Goal: Transaction & Acquisition: Purchase product/service

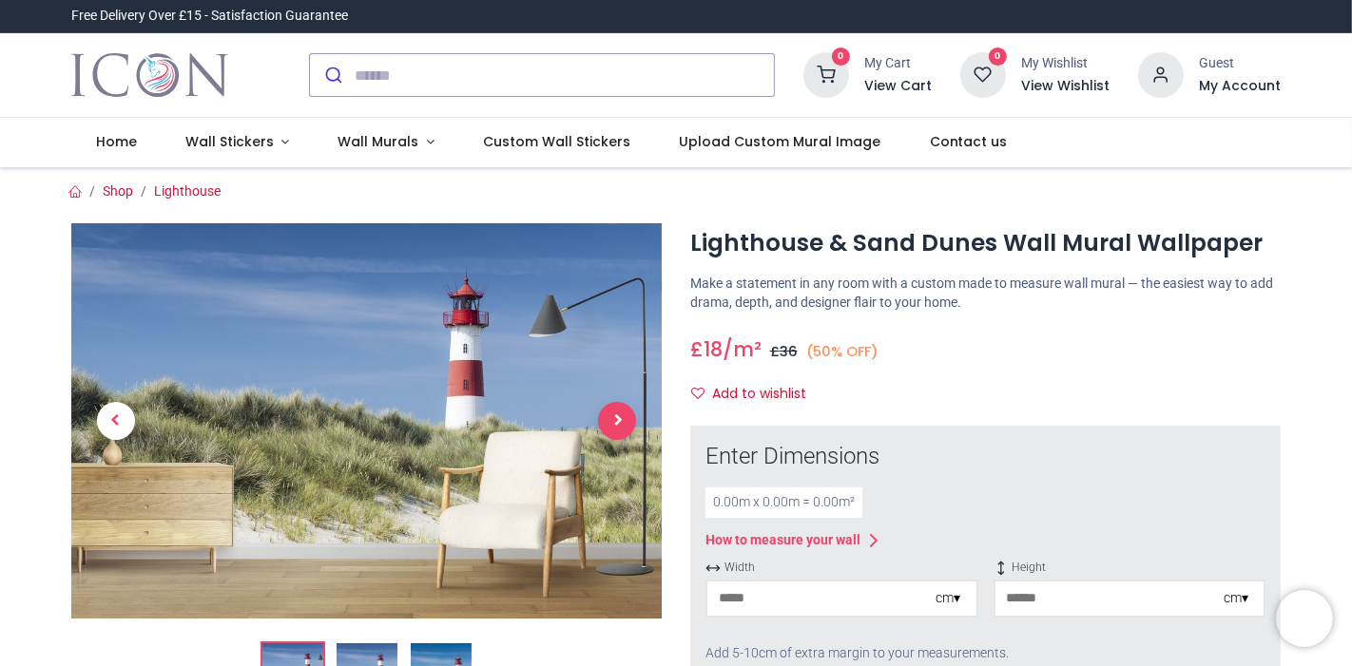
click at [623, 409] on span "Next" at bounding box center [617, 421] width 38 height 38
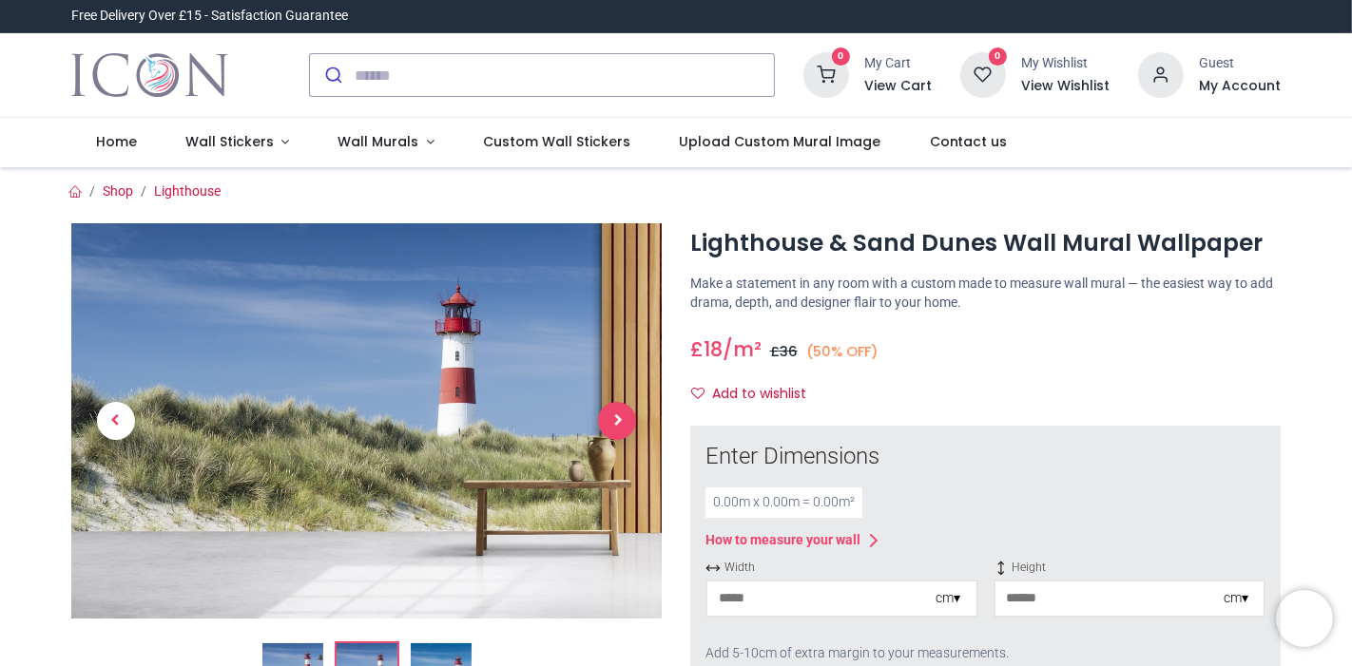
click at [623, 409] on span "Next" at bounding box center [617, 421] width 38 height 38
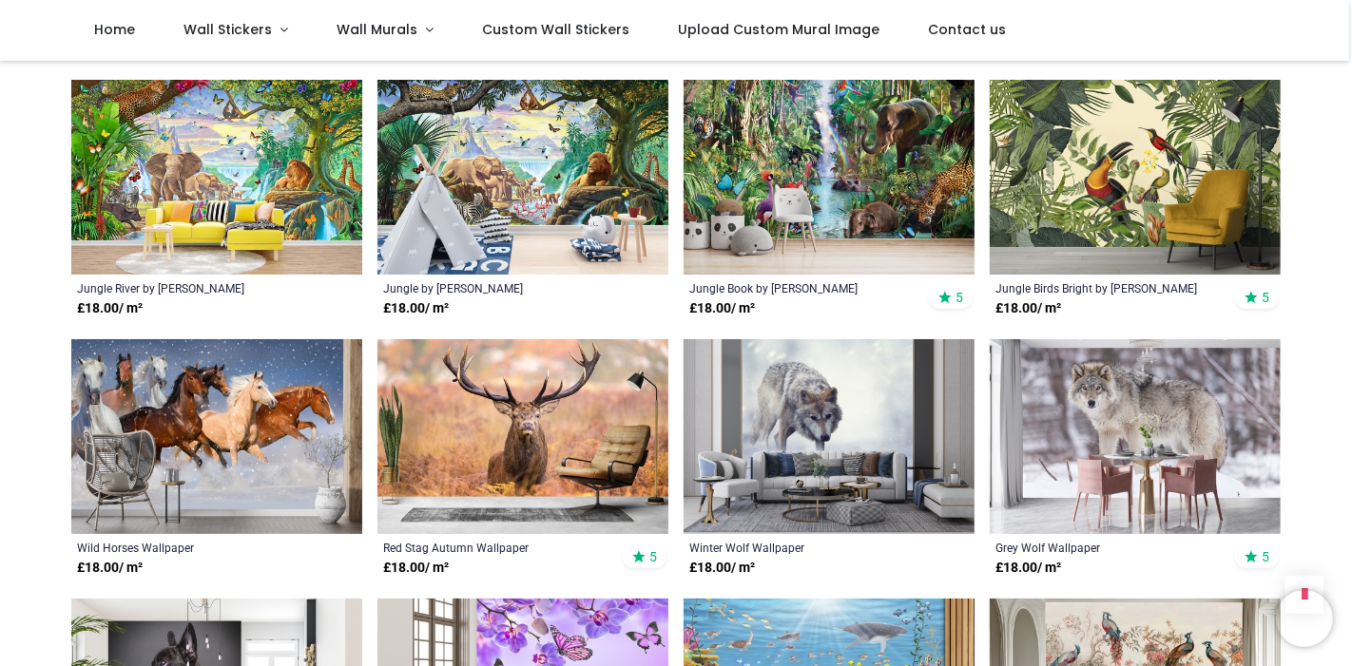
scroll to position [1502, 0]
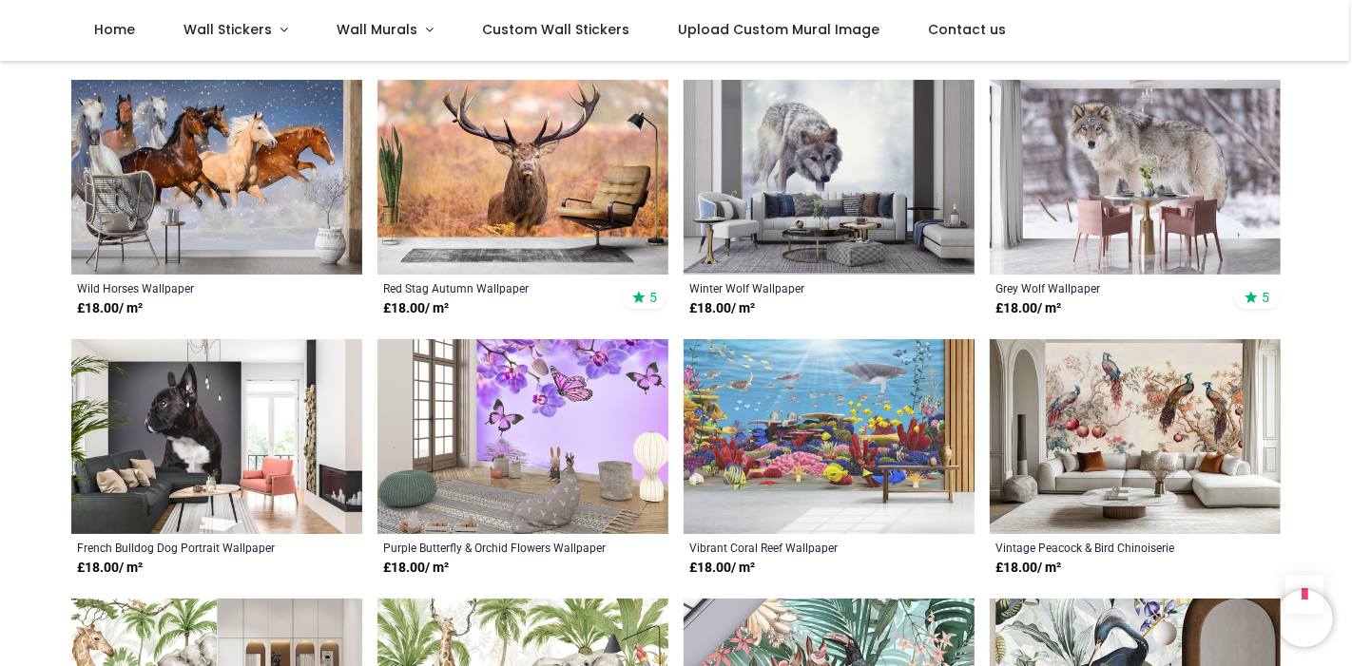
scroll to position [1779, 0]
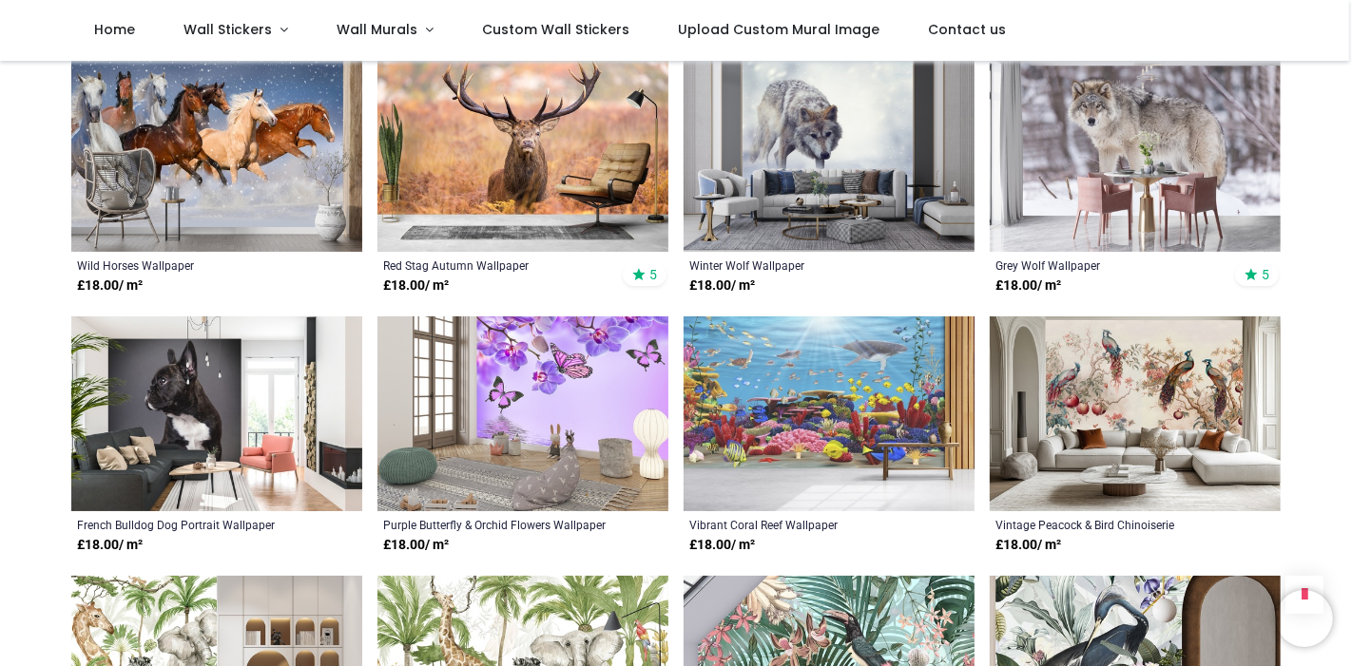
click at [843, 374] on img at bounding box center [828, 414] width 291 height 195
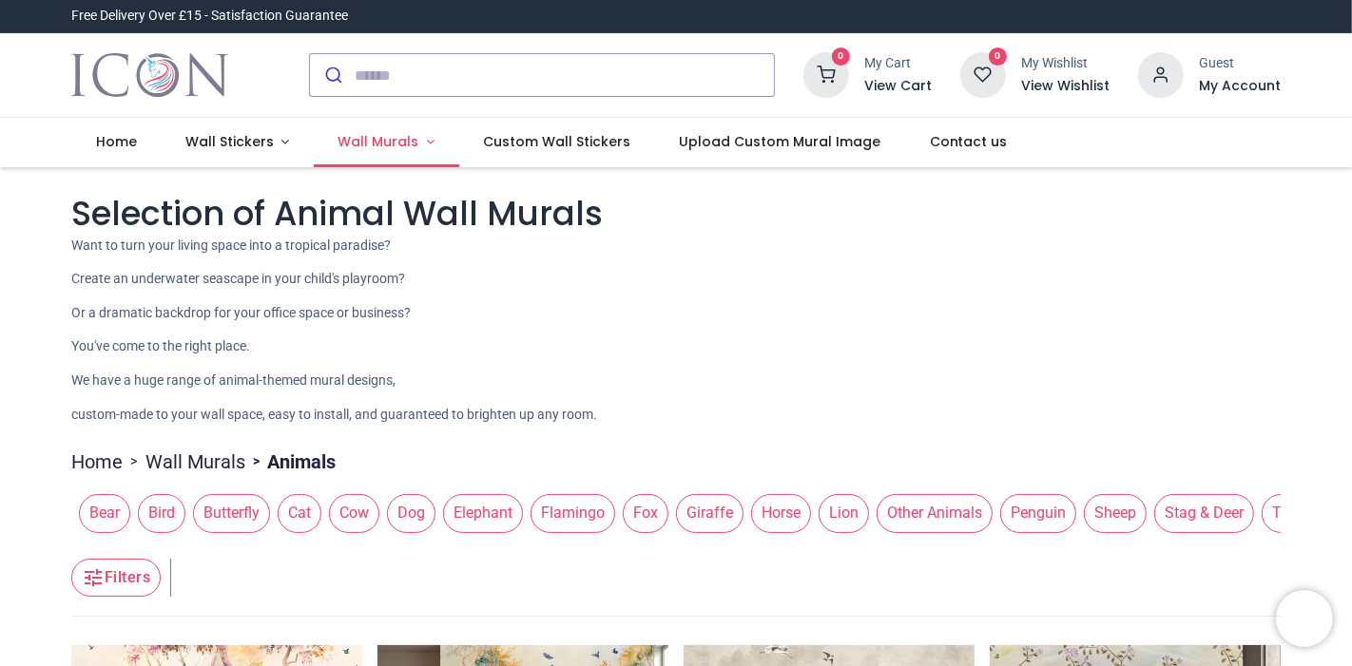
click at [340, 138] on span "Wall Murals" at bounding box center [378, 141] width 81 height 19
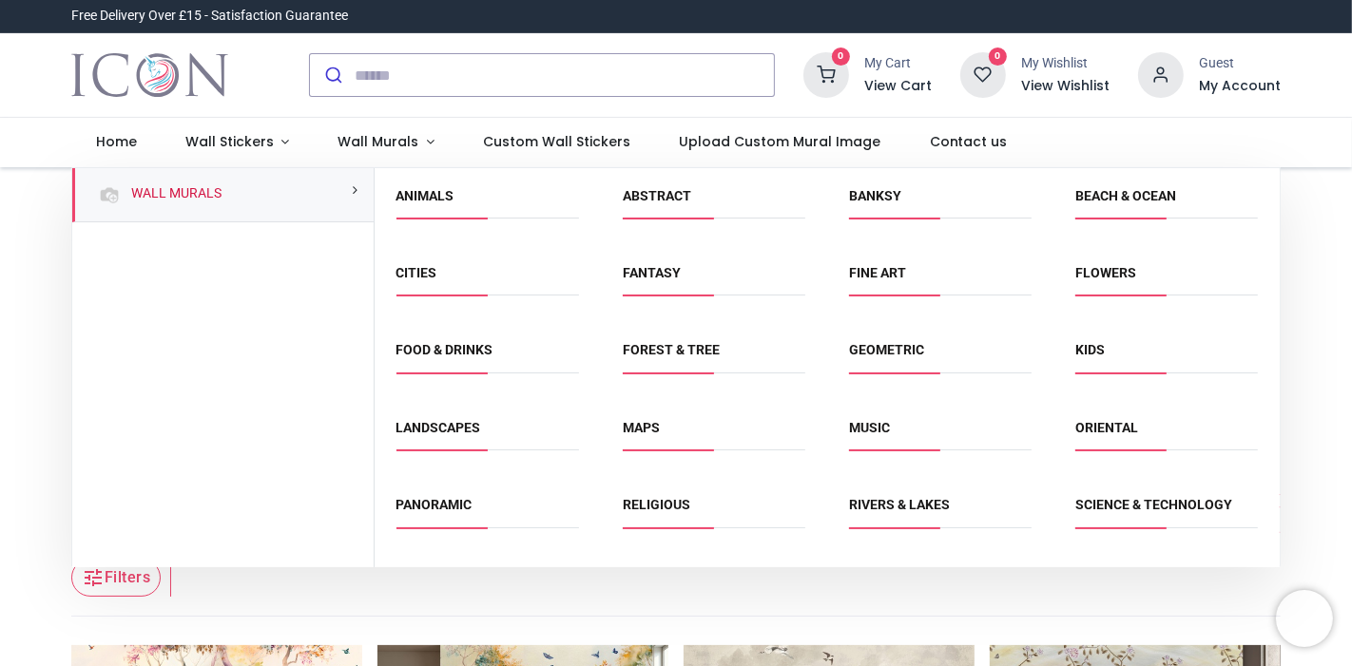
click at [463, 434] on span "Landscapes" at bounding box center [487, 434] width 182 height 31
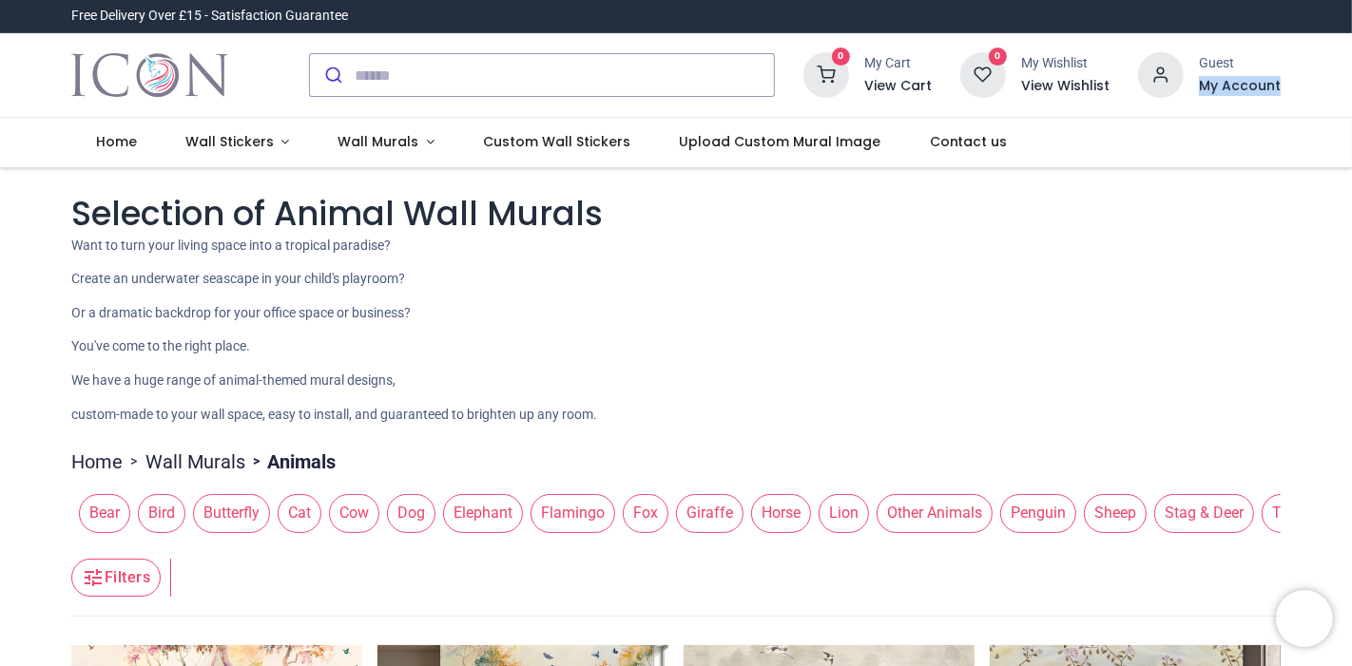
drag, startPoint x: 1346, startPoint y: 43, endPoint x: 1351, endPoint y: 94, distance: 51.5
click at [1351, 94] on div "Login • Register Home Wall Stickers" at bounding box center [676, 333] width 1352 height 666
click at [374, 134] on span "Wall Murals" at bounding box center [378, 141] width 81 height 19
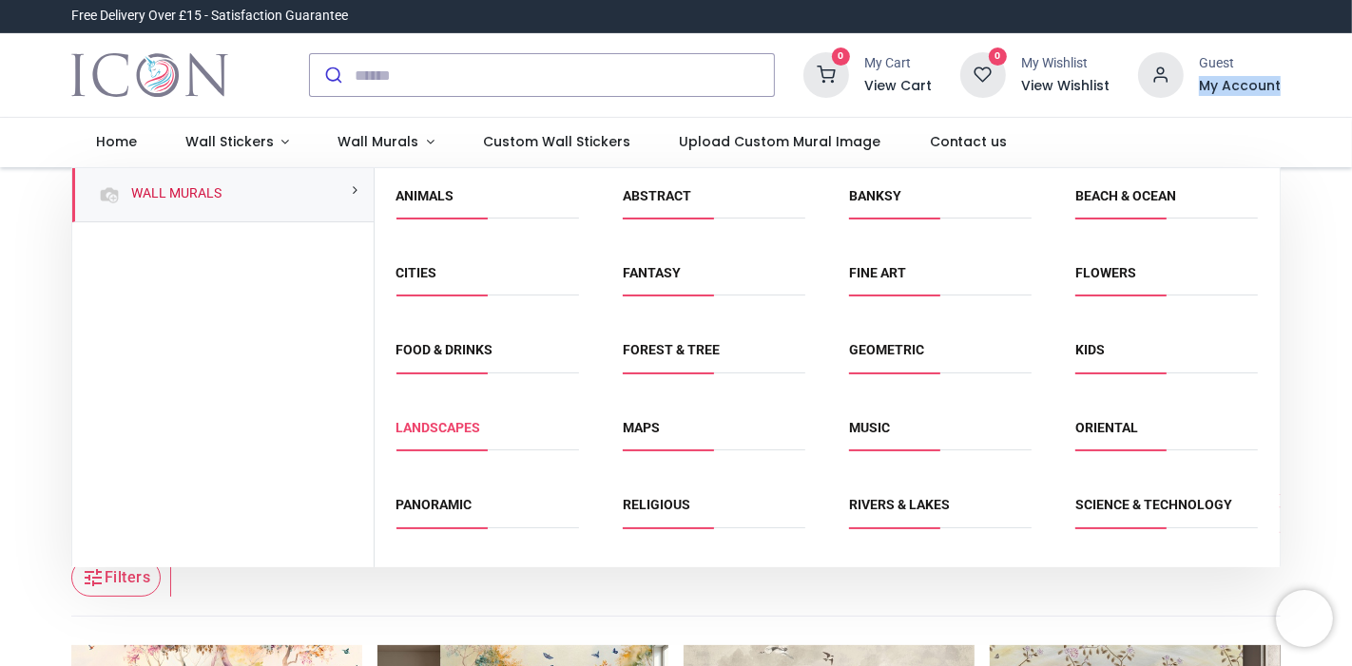
click at [459, 422] on link "Landscapes" at bounding box center [438, 427] width 85 height 15
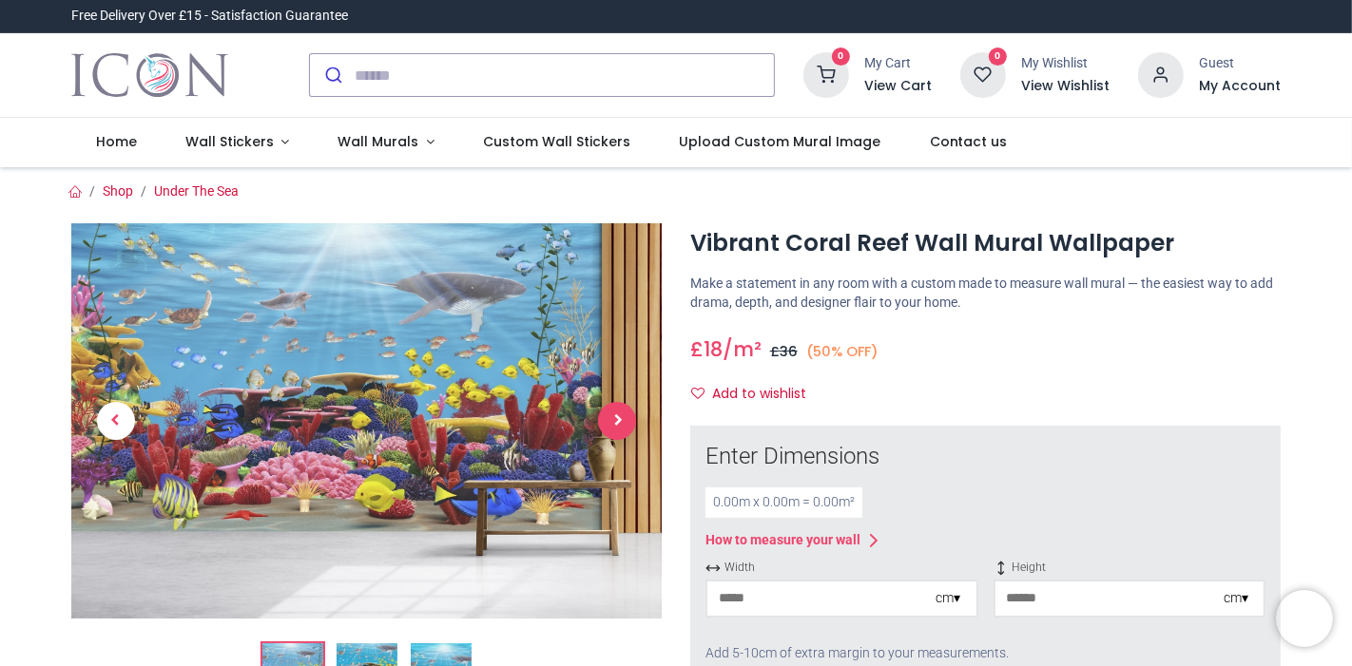
click at [611, 413] on span "Next" at bounding box center [617, 421] width 38 height 38
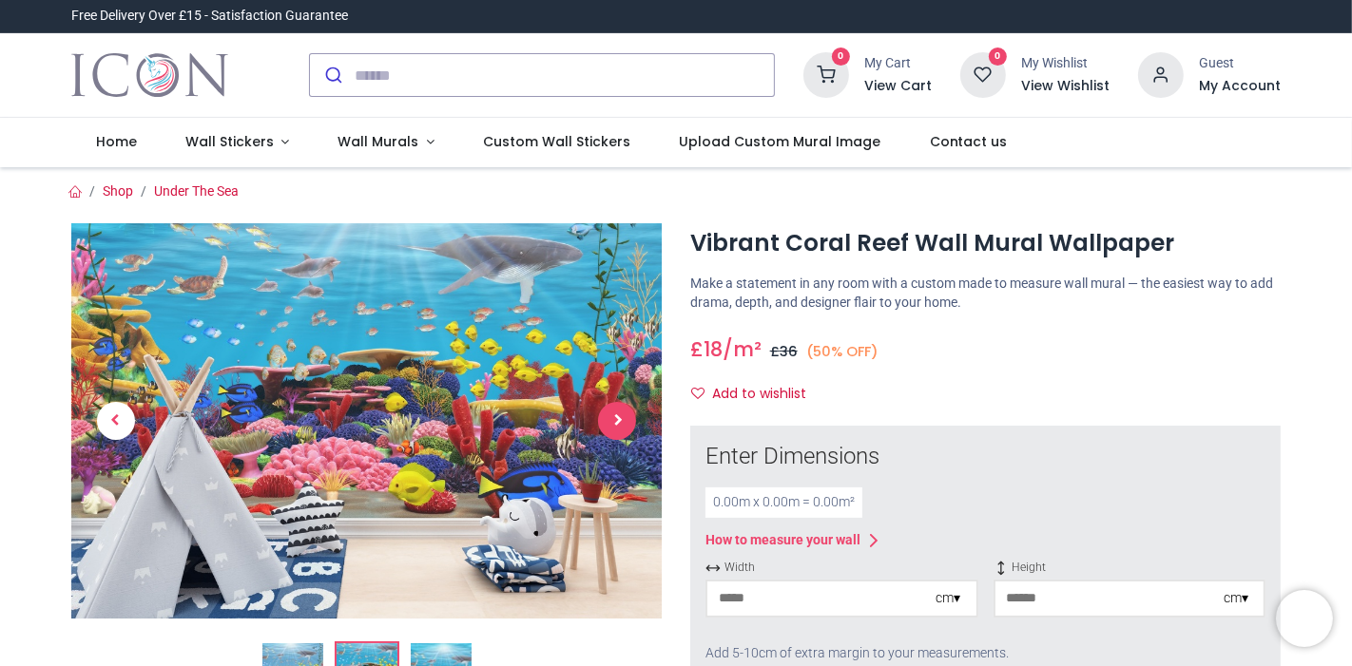
click at [611, 413] on span "Next" at bounding box center [617, 421] width 38 height 38
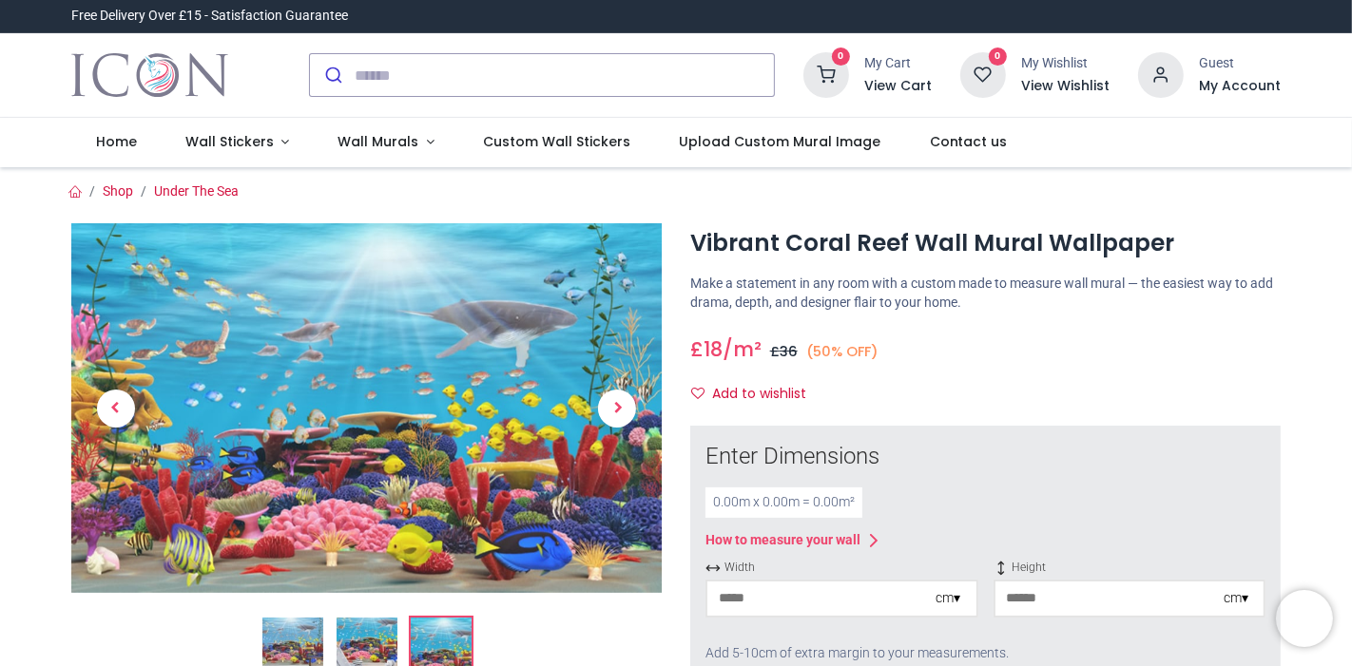
drag, startPoint x: 1347, startPoint y: 82, endPoint x: 1351, endPoint y: 104, distance: 22.2
click at [1351, 104] on div "Login • Register Home Wall Stickers" at bounding box center [676, 333] width 1352 height 666
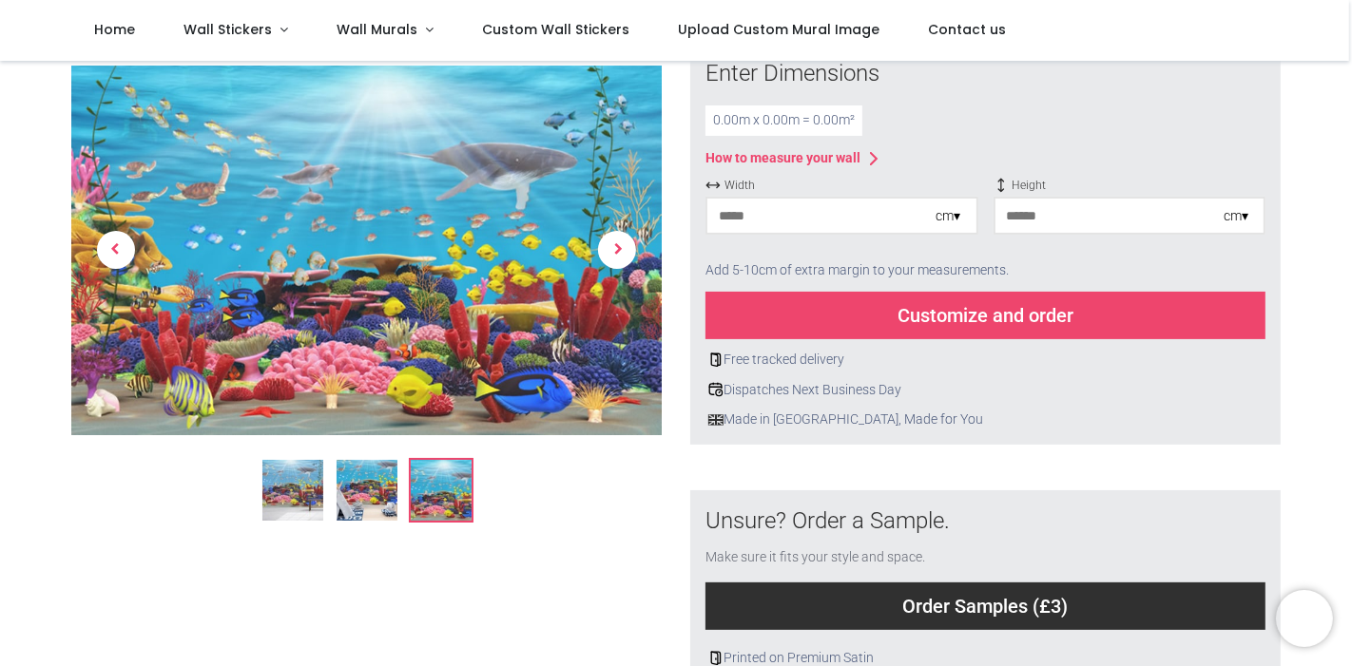
scroll to position [273, 0]
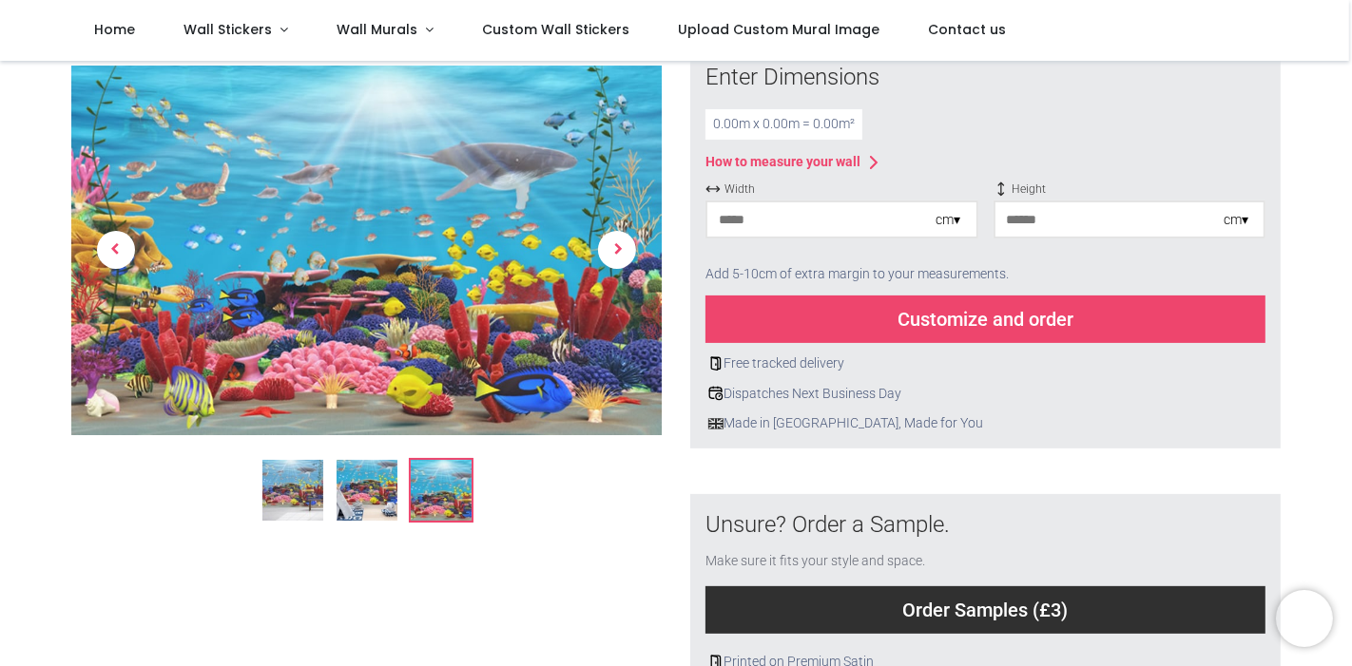
click at [752, 218] on input "number" at bounding box center [821, 219] width 229 height 34
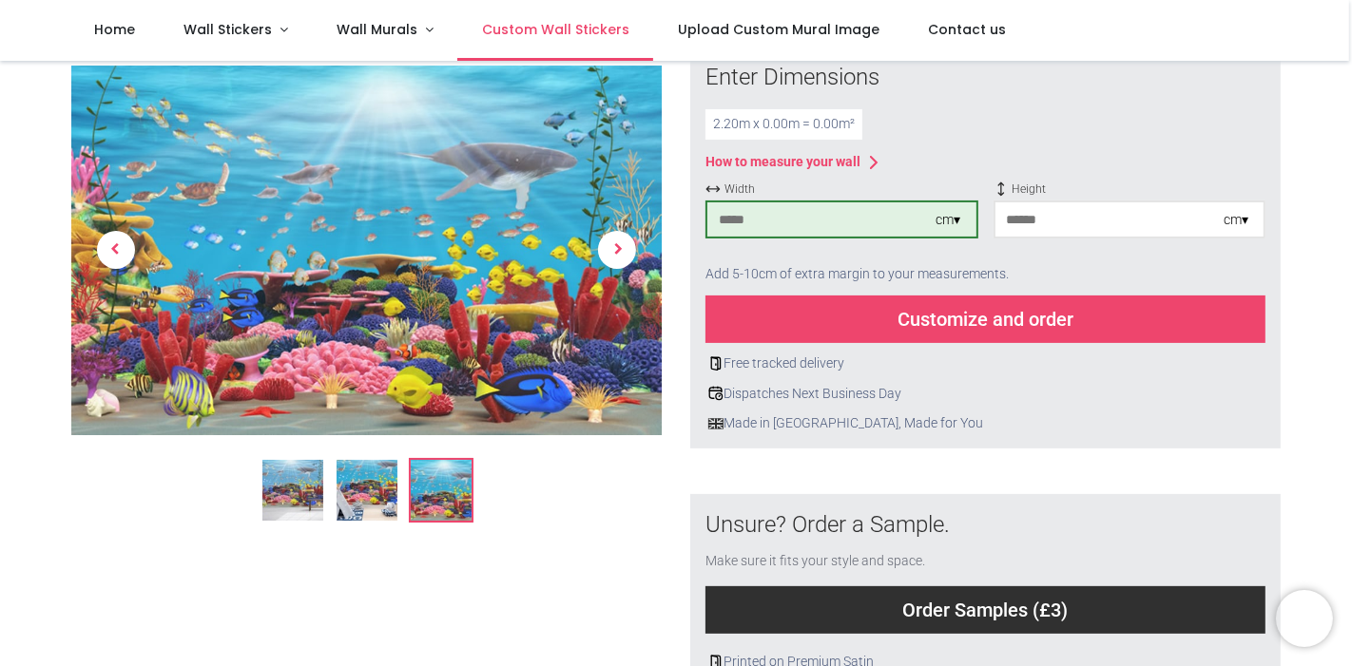
type input "***"
click at [1044, 216] on input "number" at bounding box center [1109, 219] width 229 height 34
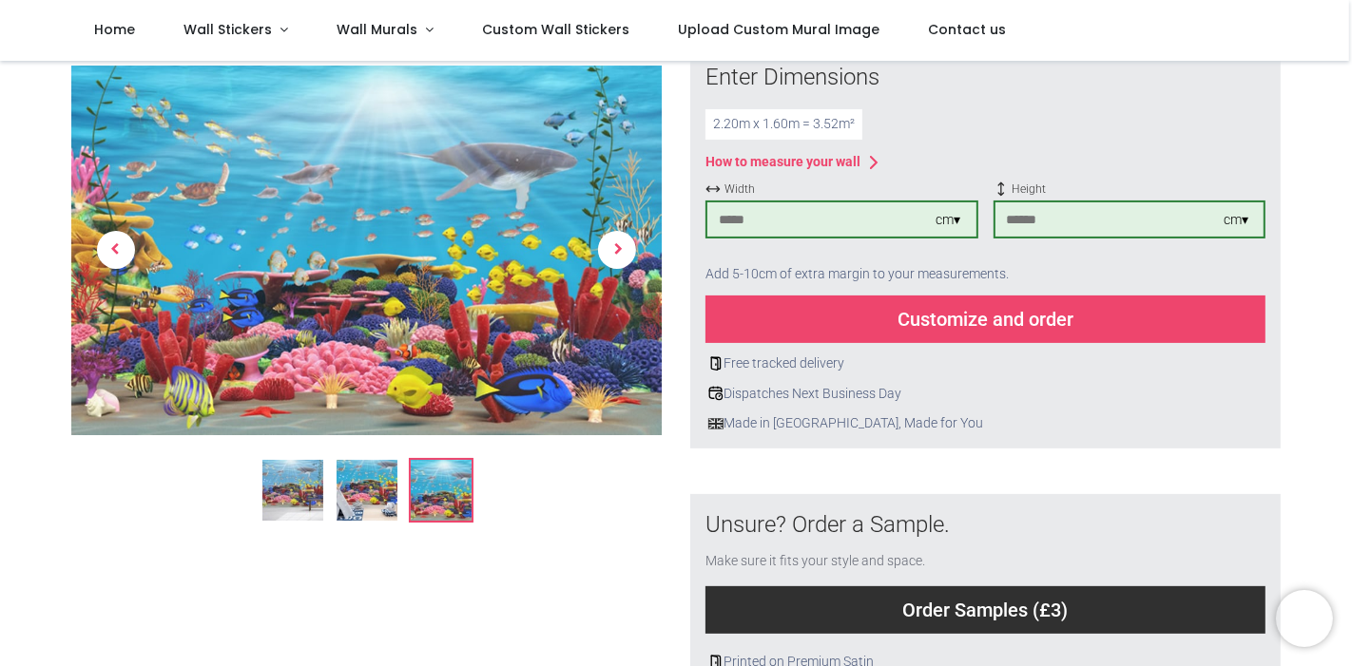
type input "***"
click at [955, 317] on div "Customize and order" at bounding box center [985, 320] width 560 height 48
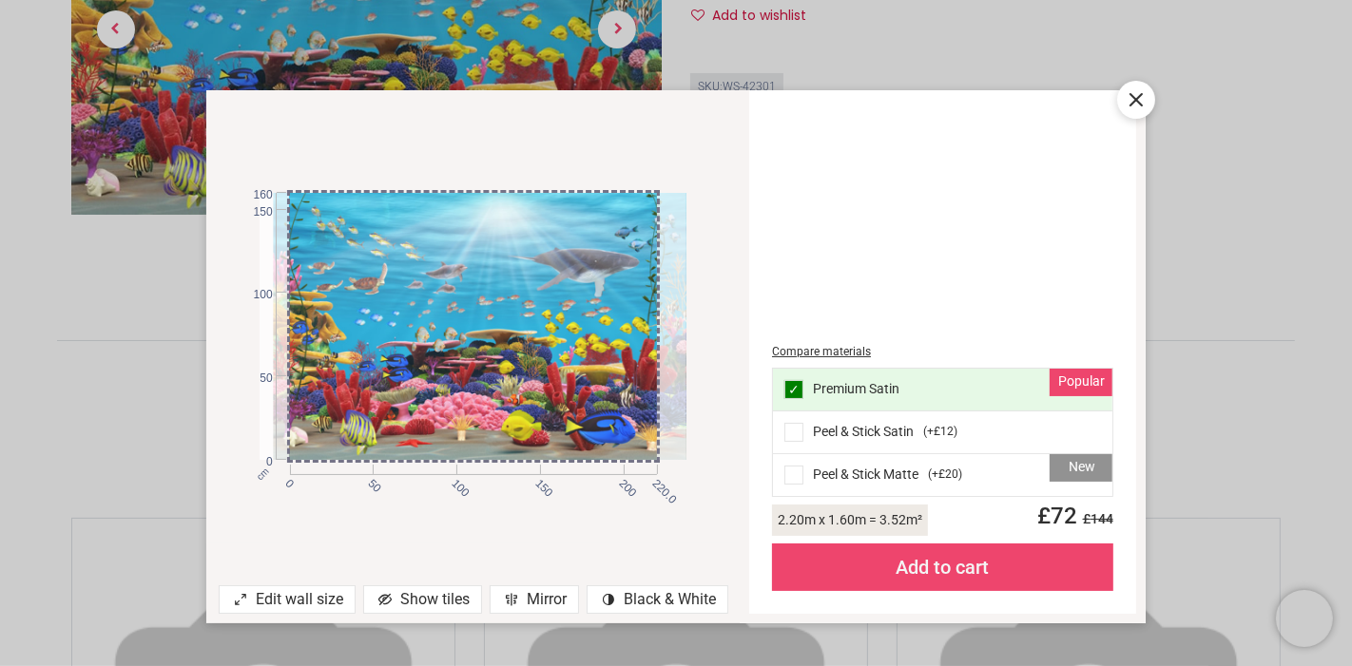
drag, startPoint x: 566, startPoint y: 324, endPoint x: 581, endPoint y: 368, distance: 46.0
click at [581, 368] on div at bounding box center [487, 326] width 427 height 267
click at [915, 563] on div "Add to cart" at bounding box center [942, 568] width 341 height 48
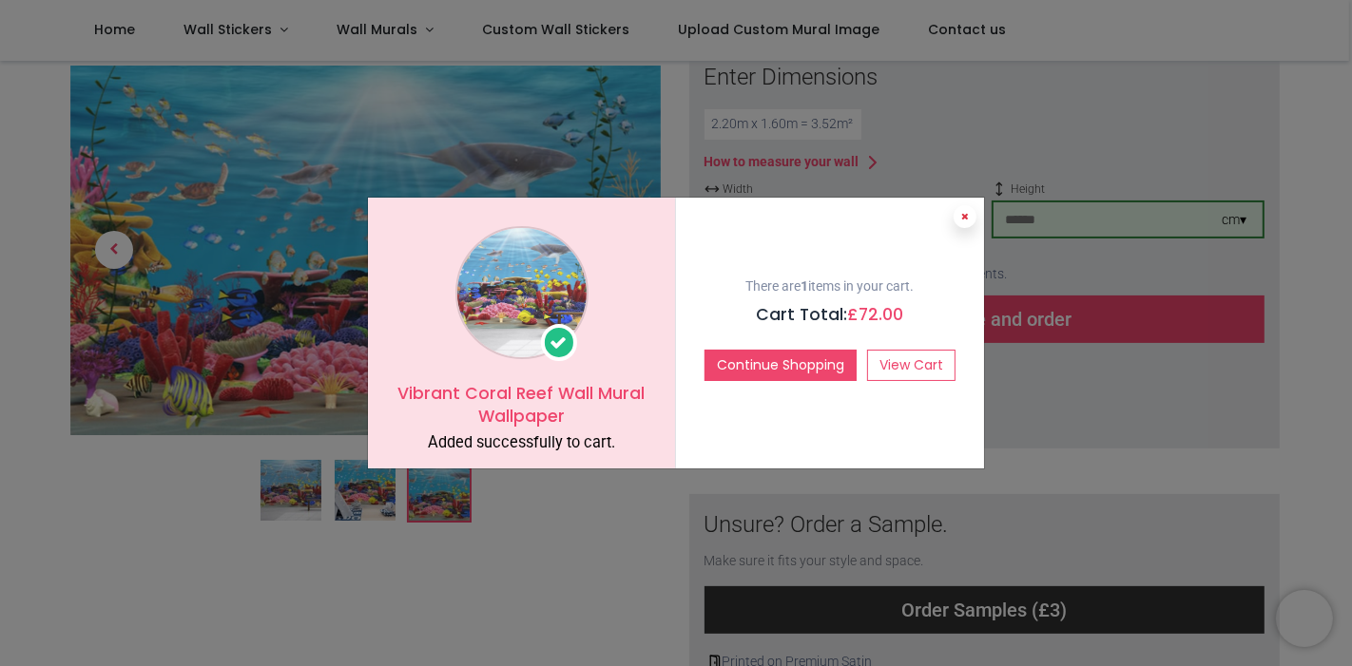
click at [967, 219] on icon at bounding box center [965, 217] width 8 height 10
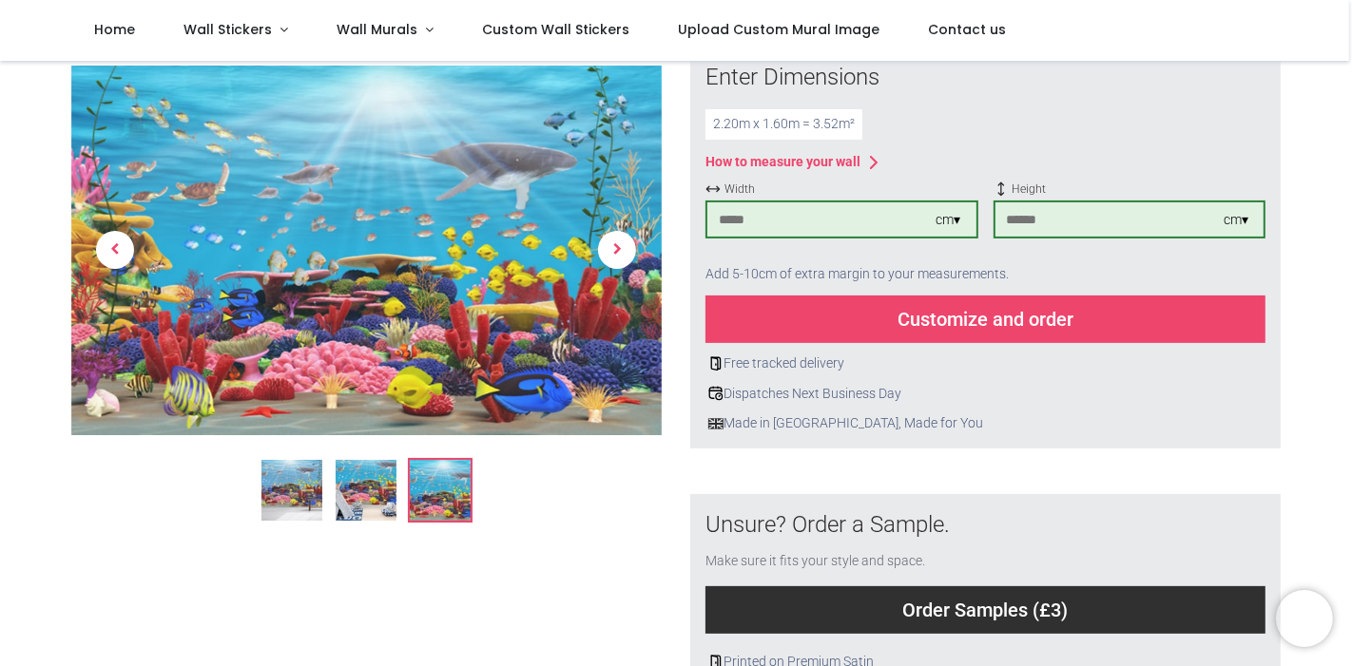
scroll to position [0, 0]
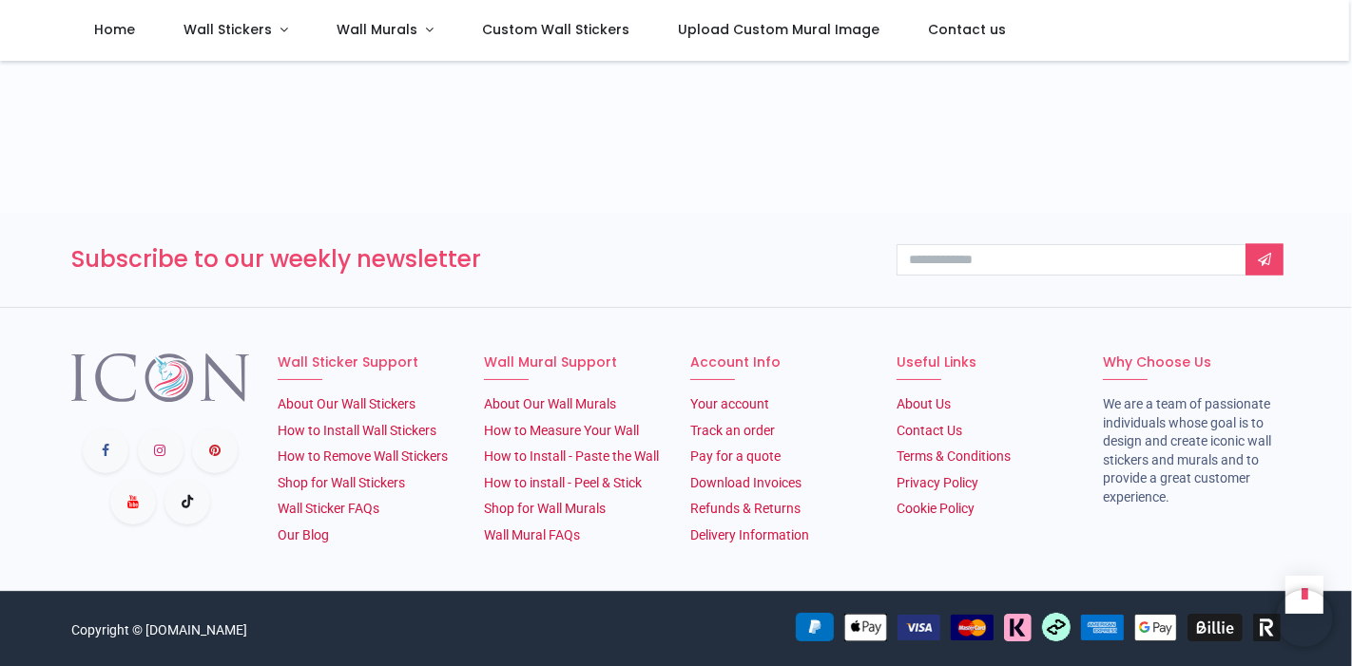
scroll to position [1906, 0]
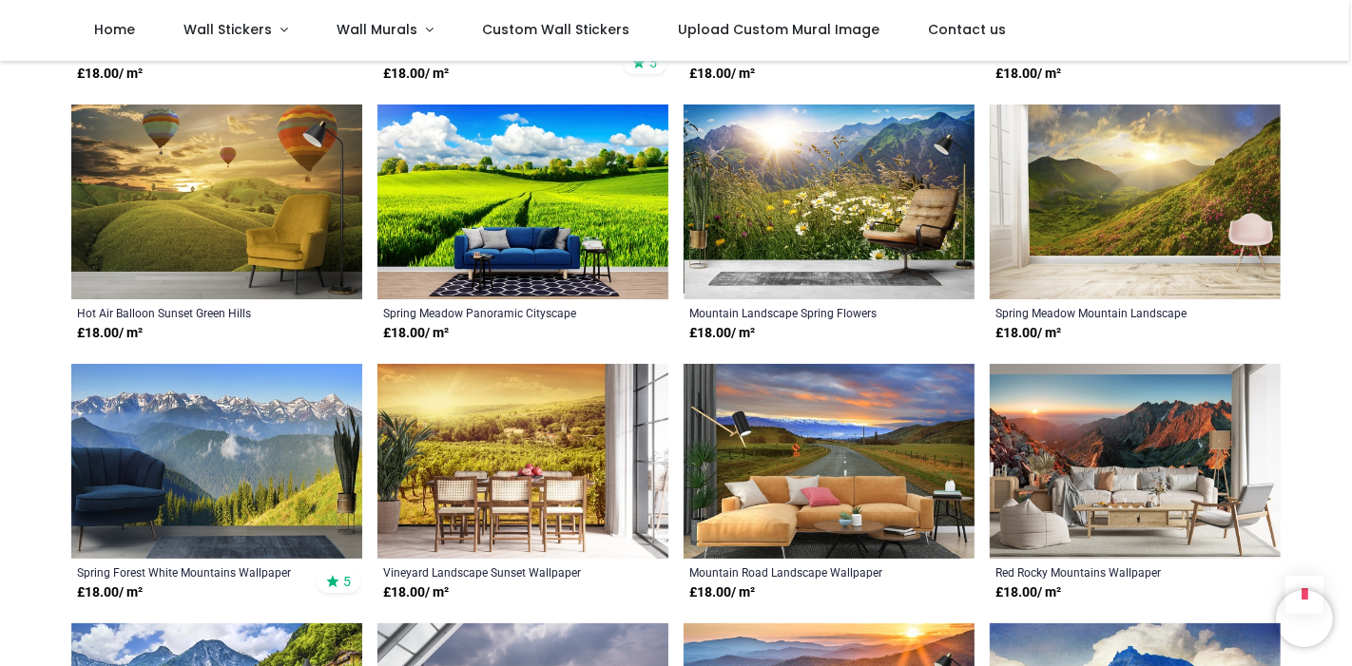
scroll to position [3219, 0]
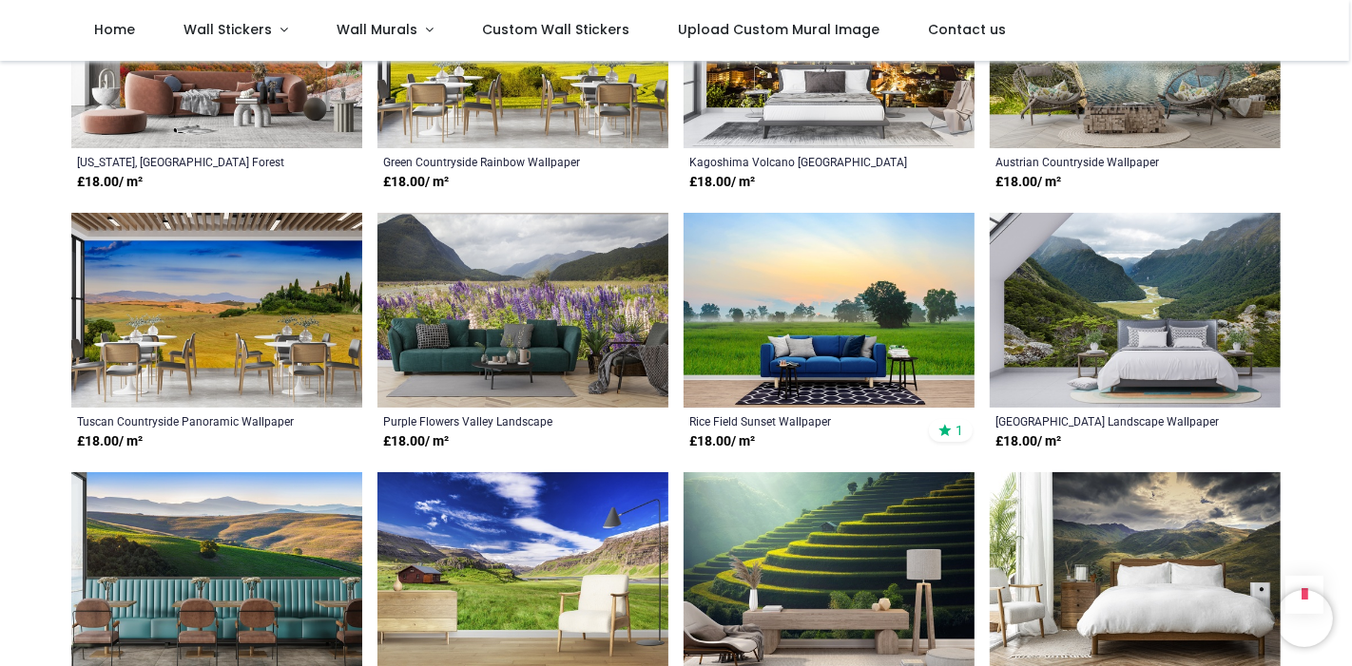
scroll to position [4976, 0]
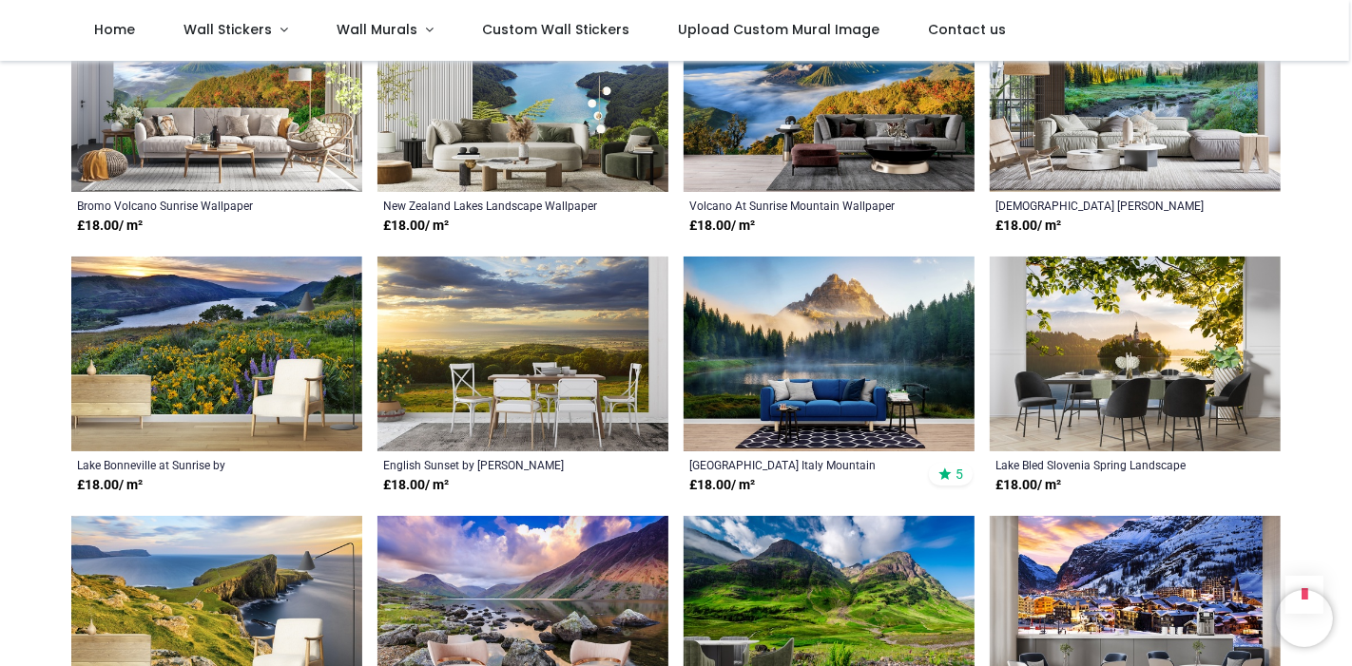
scroll to position [2469, 0]
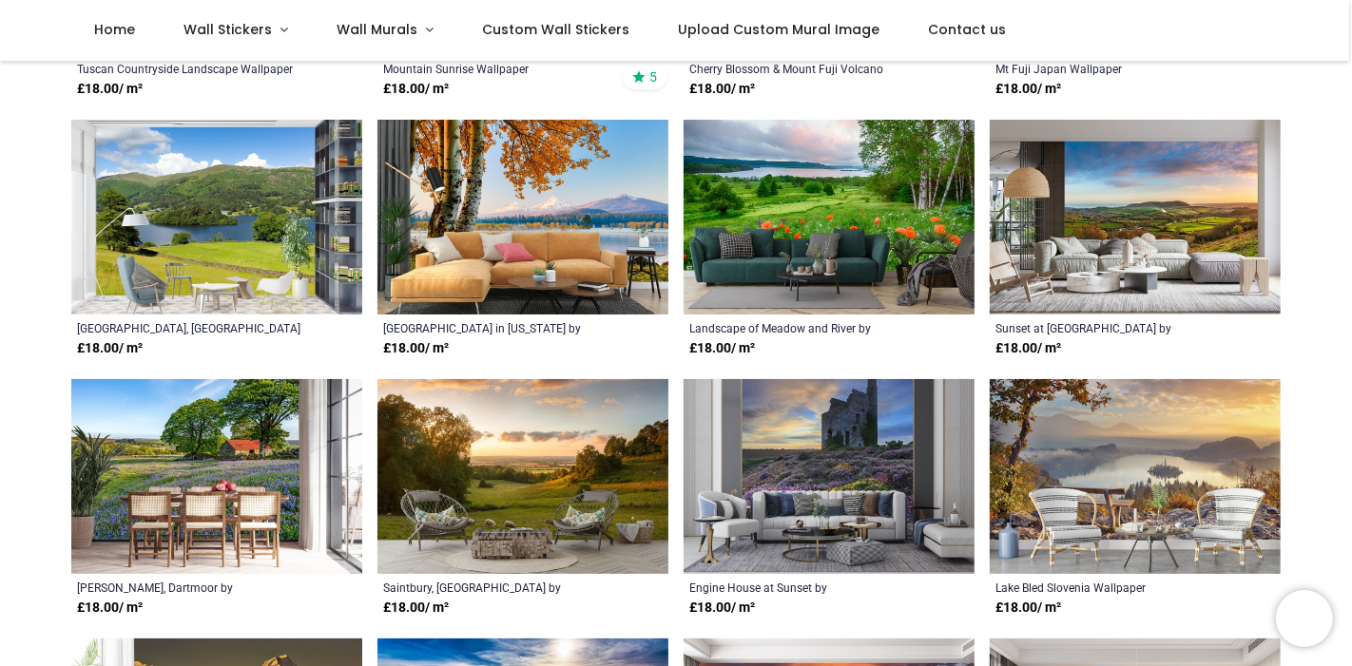
scroll to position [554, 0]
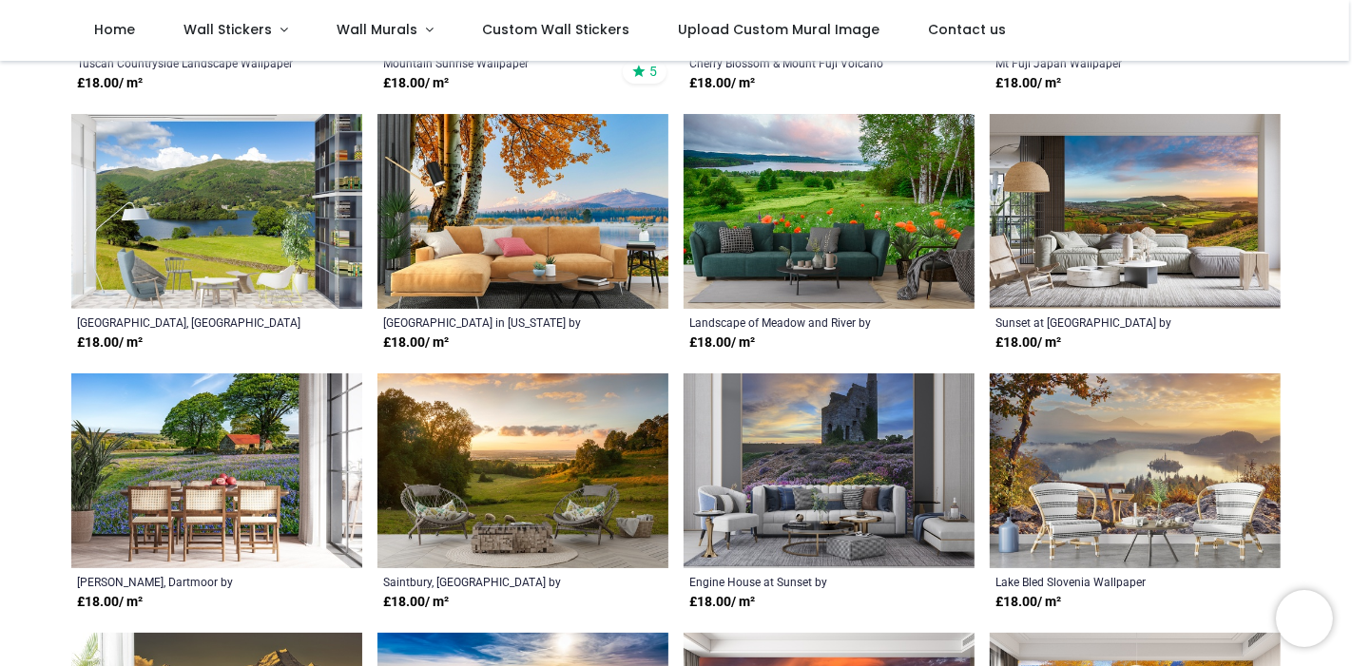
scroll to position [589, 0]
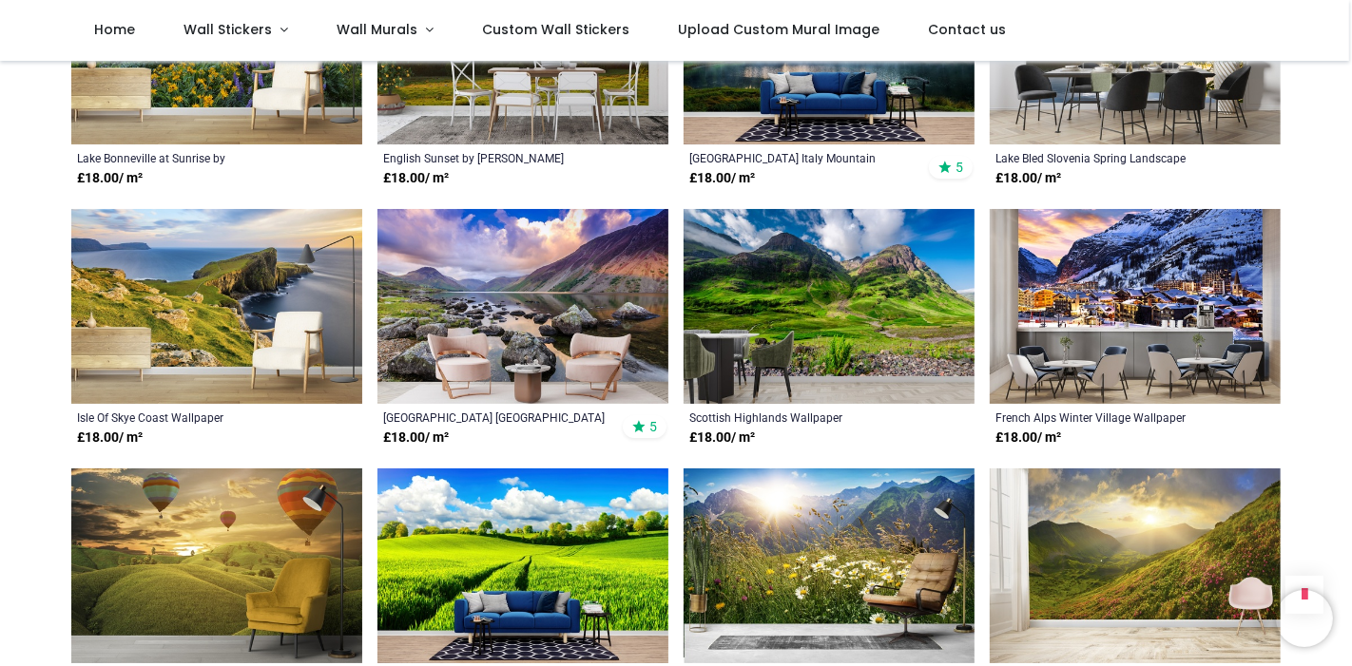
scroll to position [2834, 0]
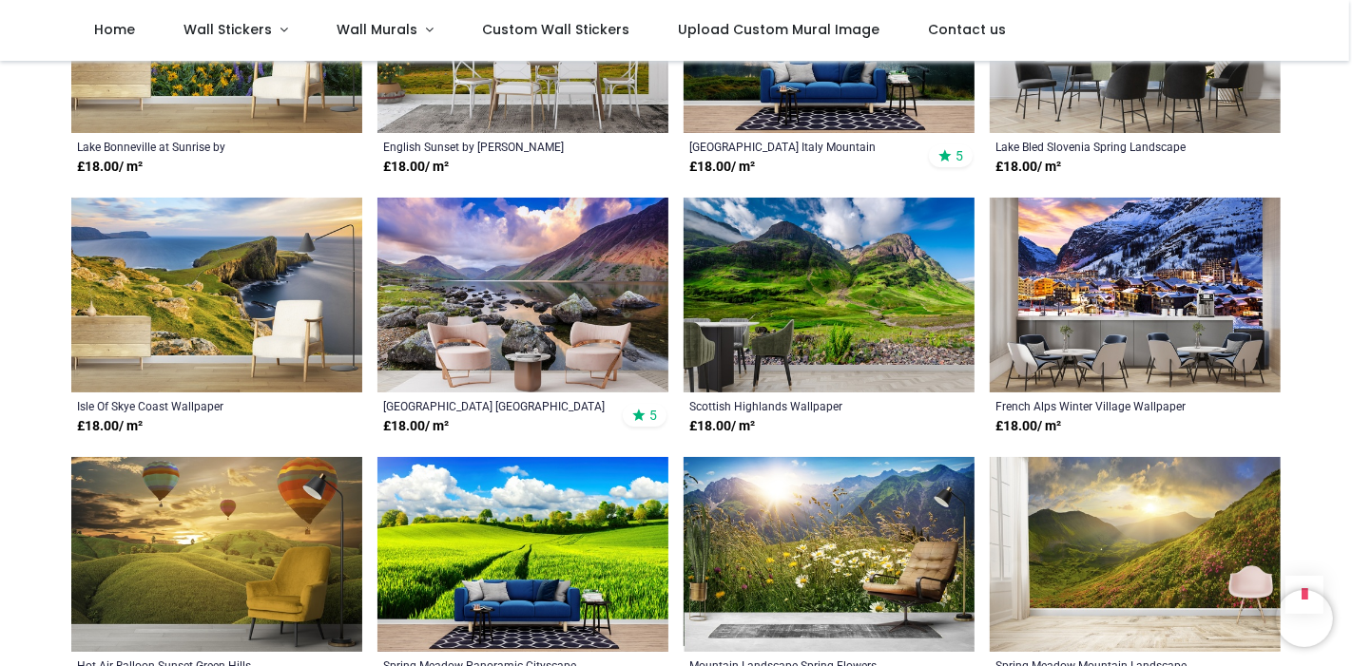
click at [571, 272] on img at bounding box center [522, 295] width 291 height 195
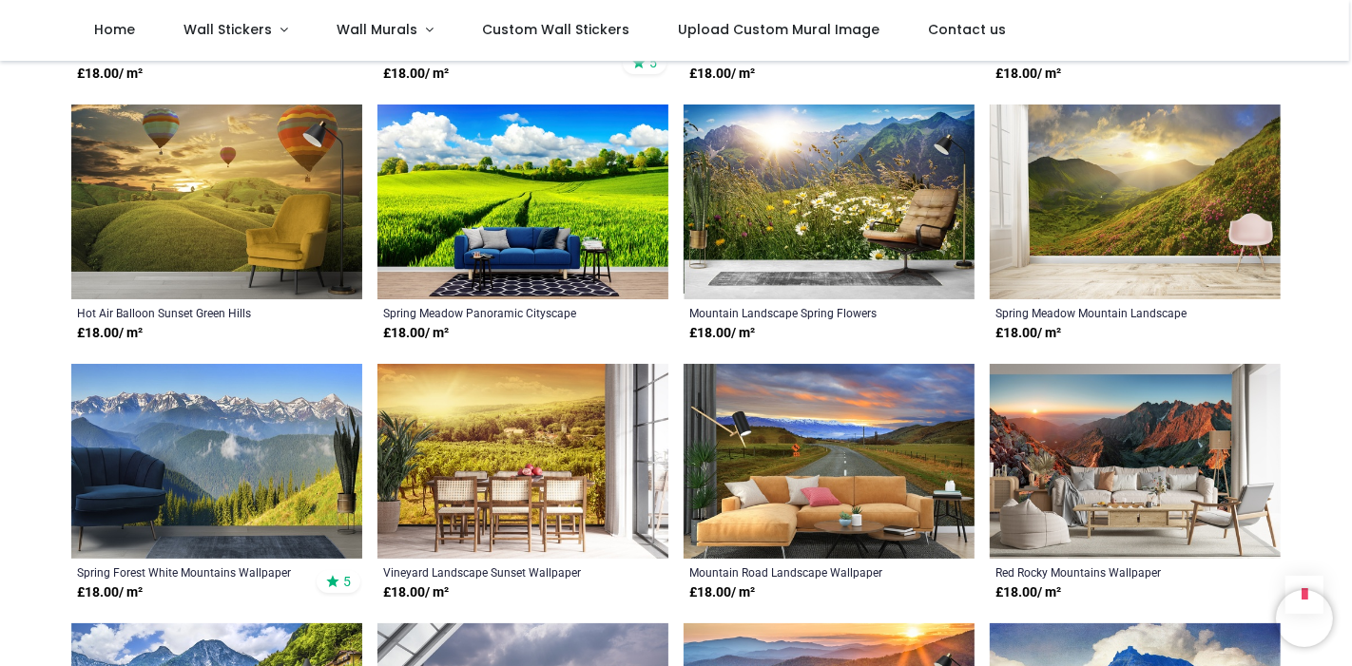
scroll to position [3222, 0]
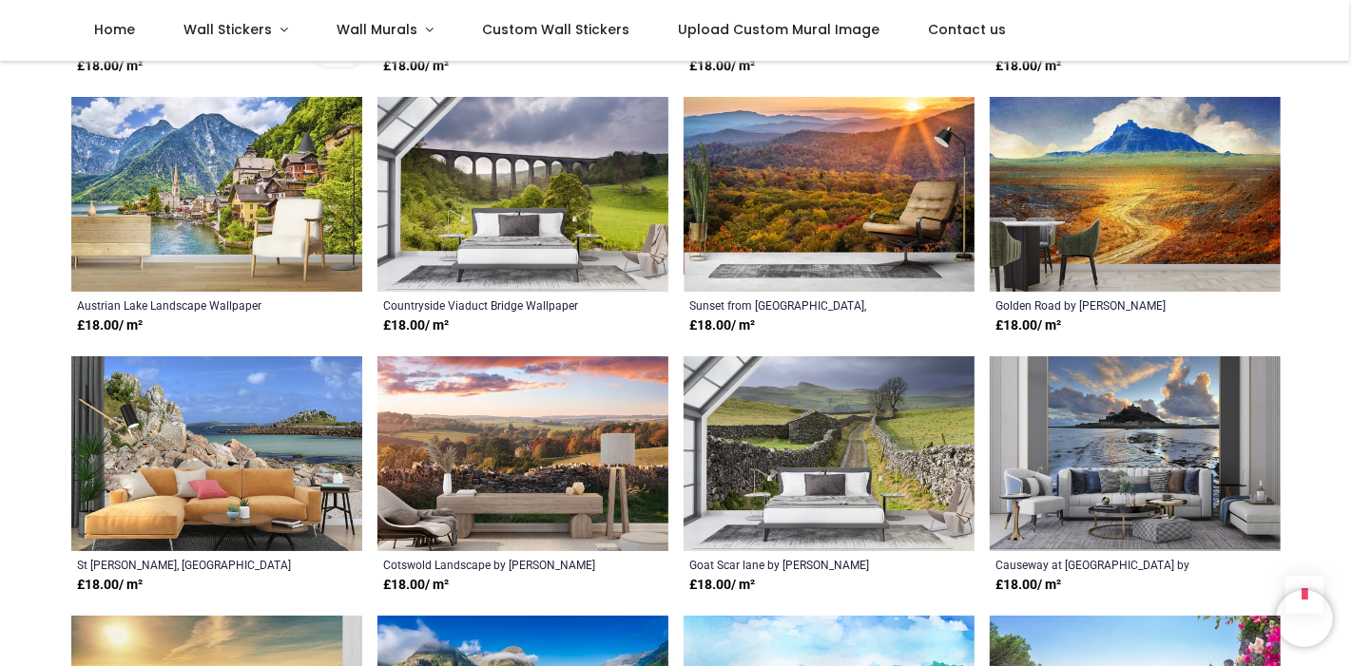
scroll to position [3736, 0]
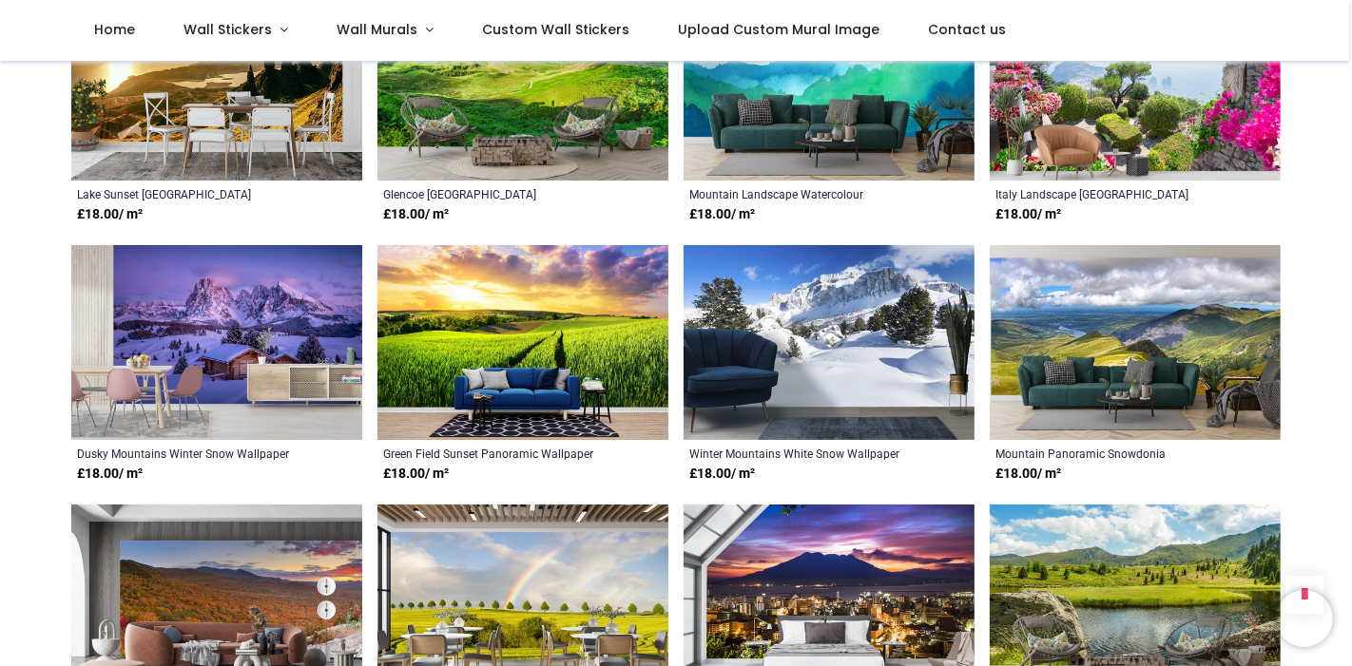
scroll to position [4188, 0]
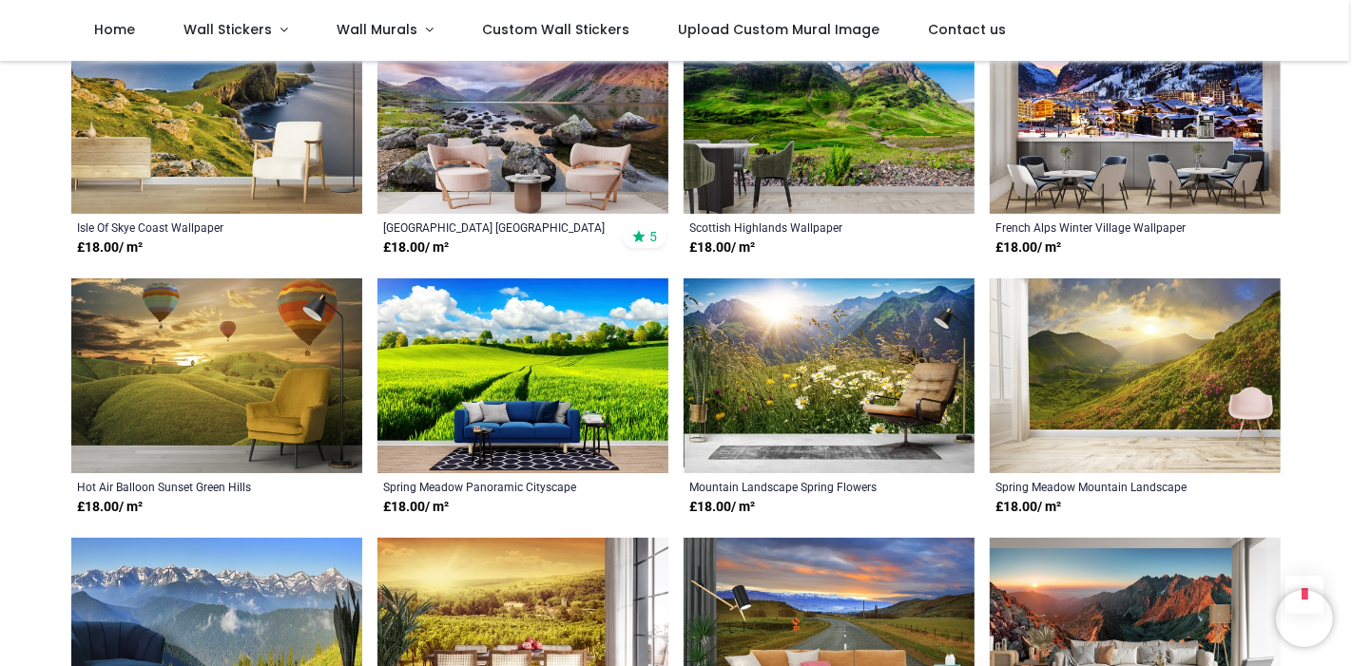
scroll to position [2978, 0]
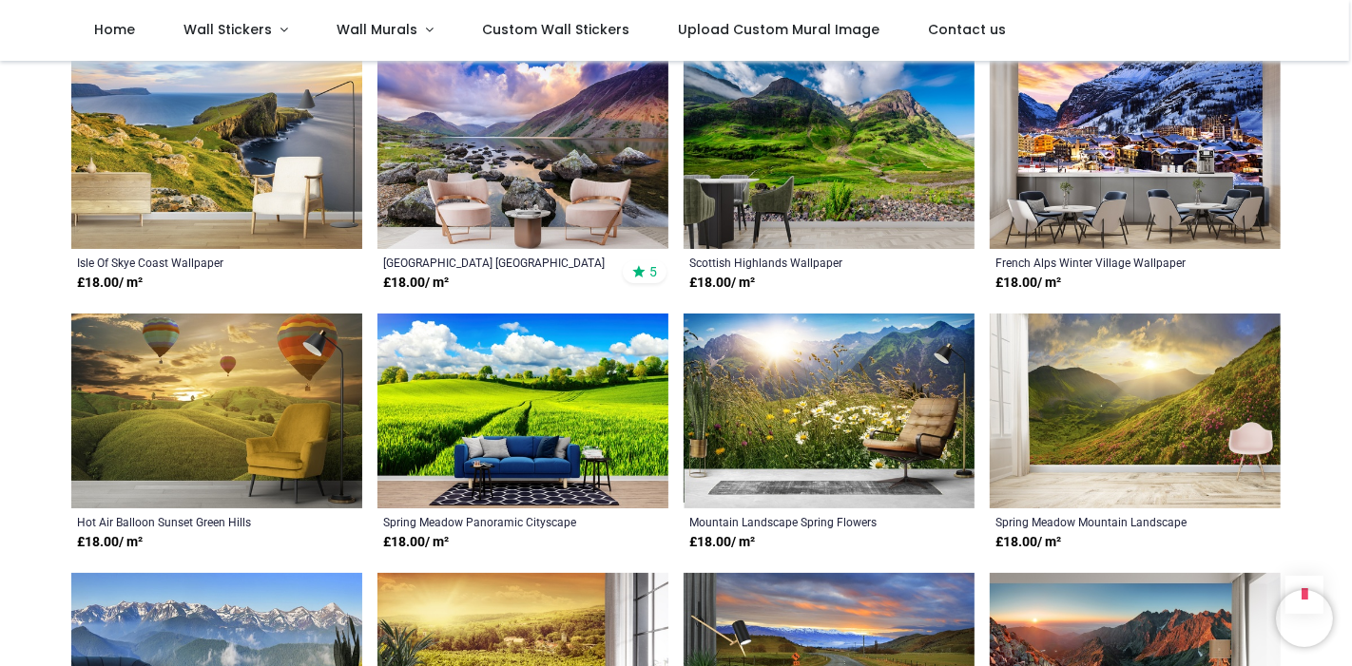
click at [204, 408] on img at bounding box center [216, 411] width 291 height 195
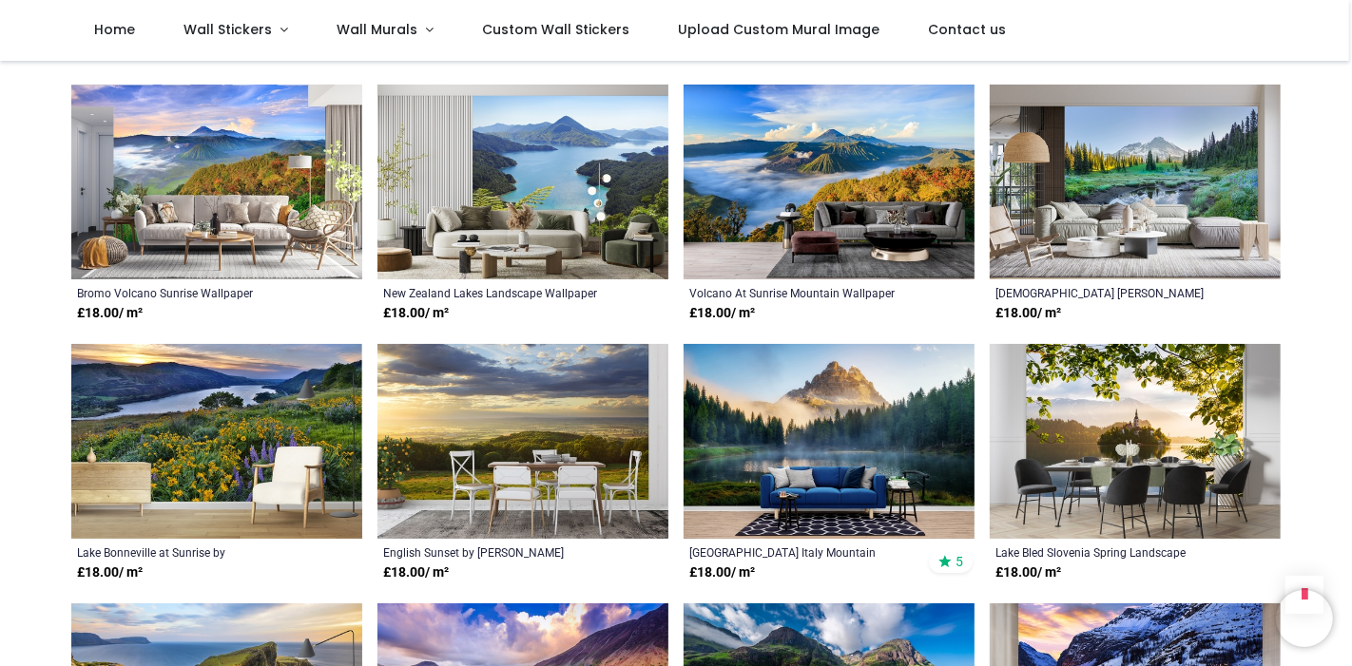
scroll to position [2395, 0]
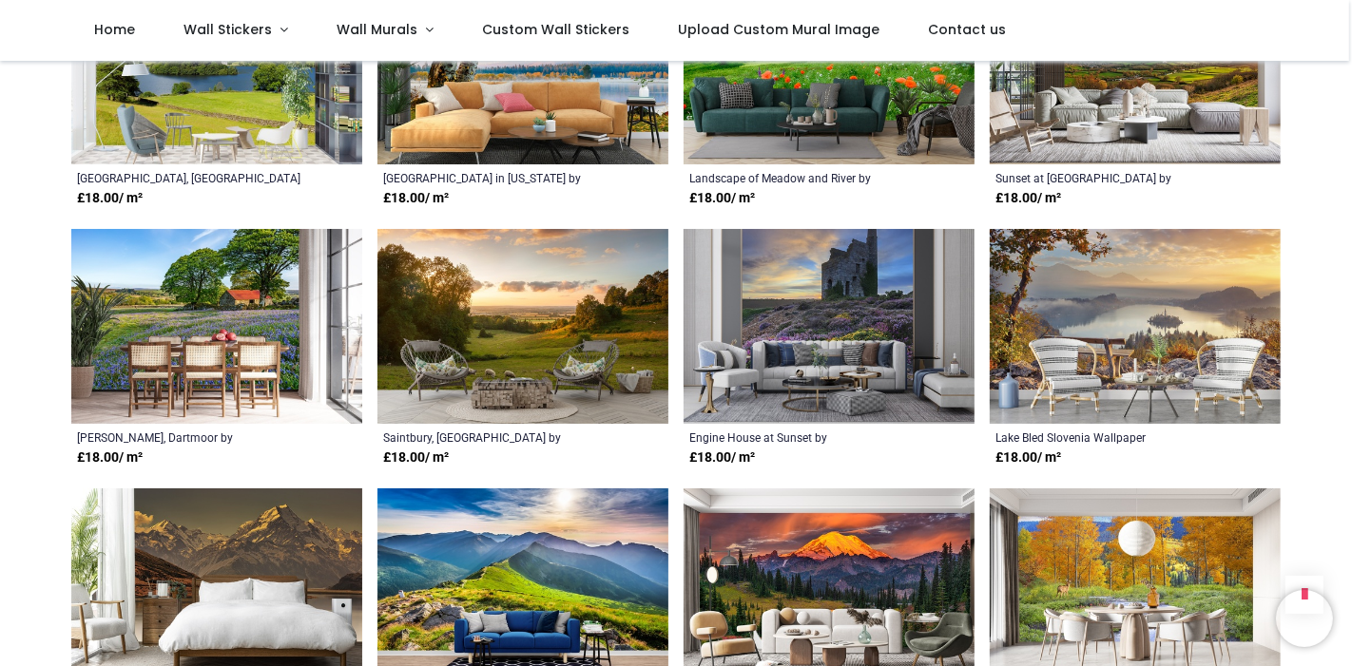
scroll to position [671, 0]
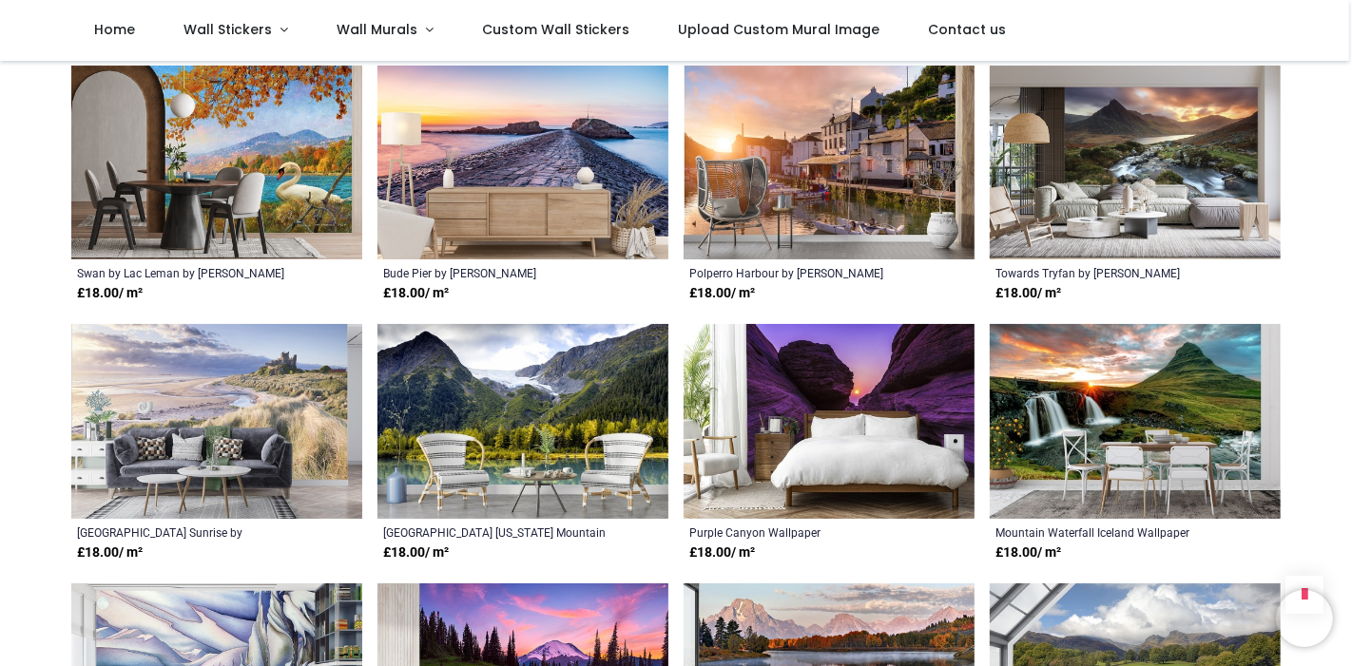
scroll to position [1440, 0]
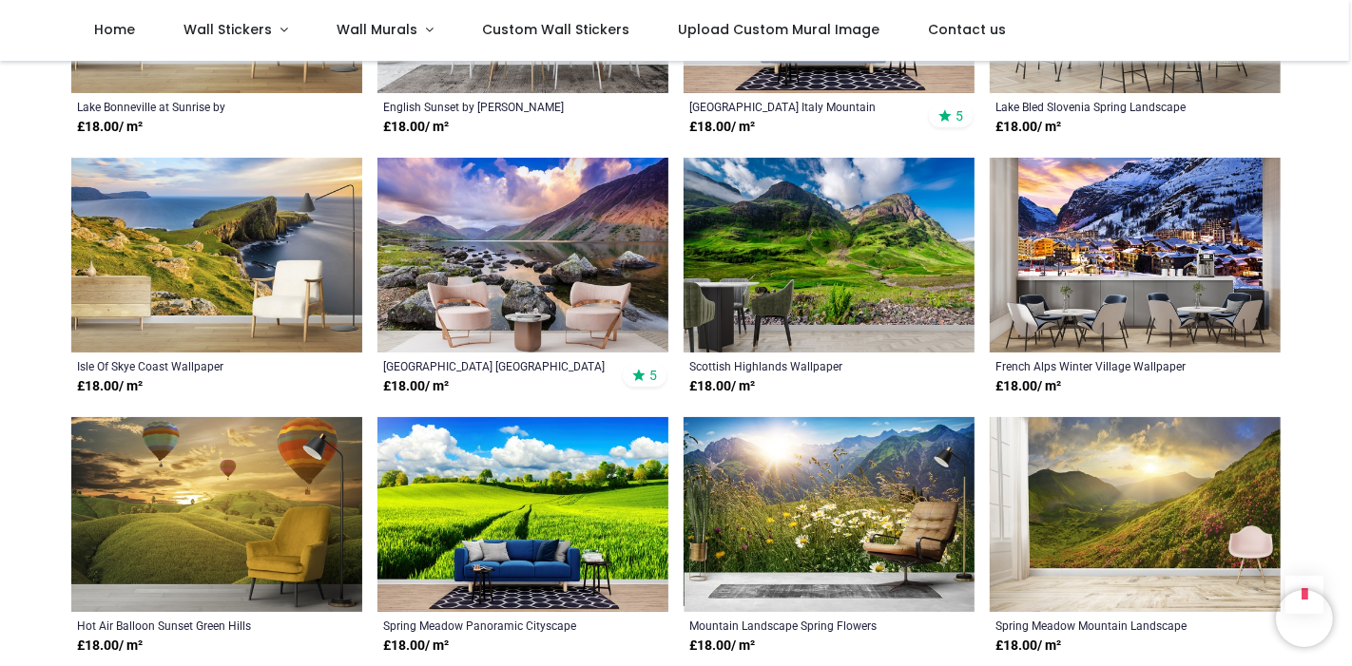
scroll to position [2891, 0]
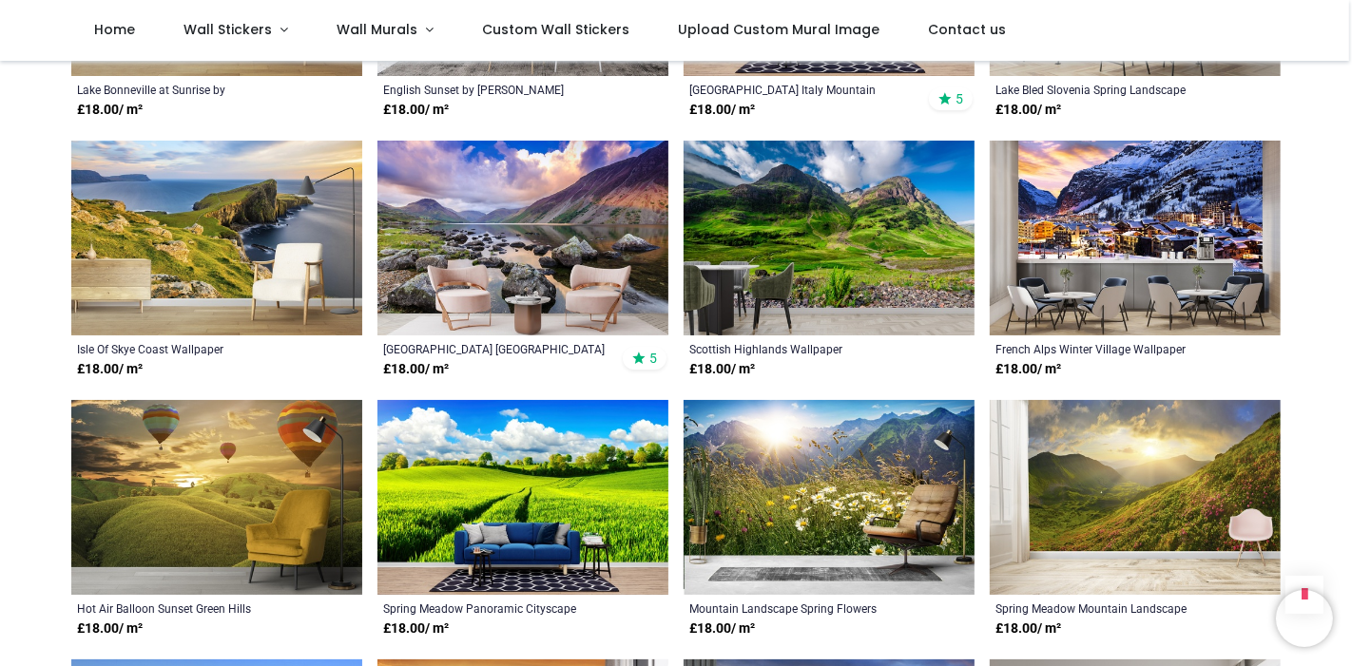
click at [1132, 501] on img at bounding box center [1134, 497] width 291 height 195
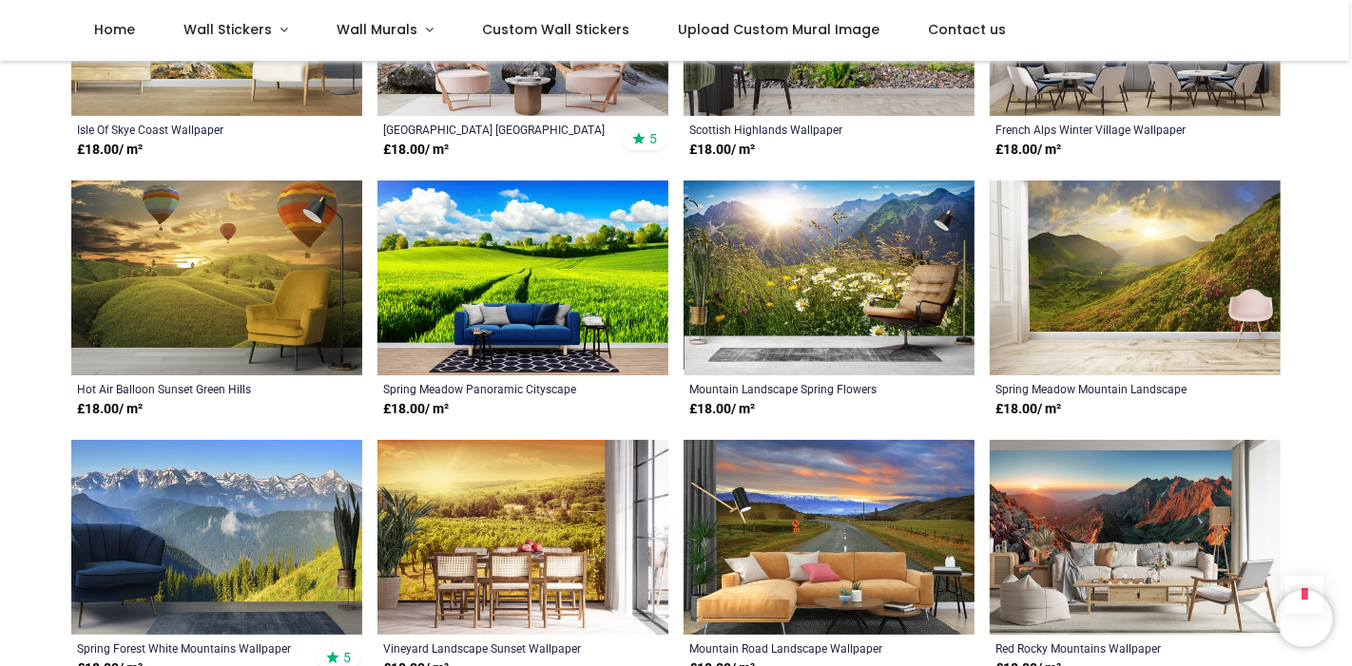
scroll to position [3158, 0]
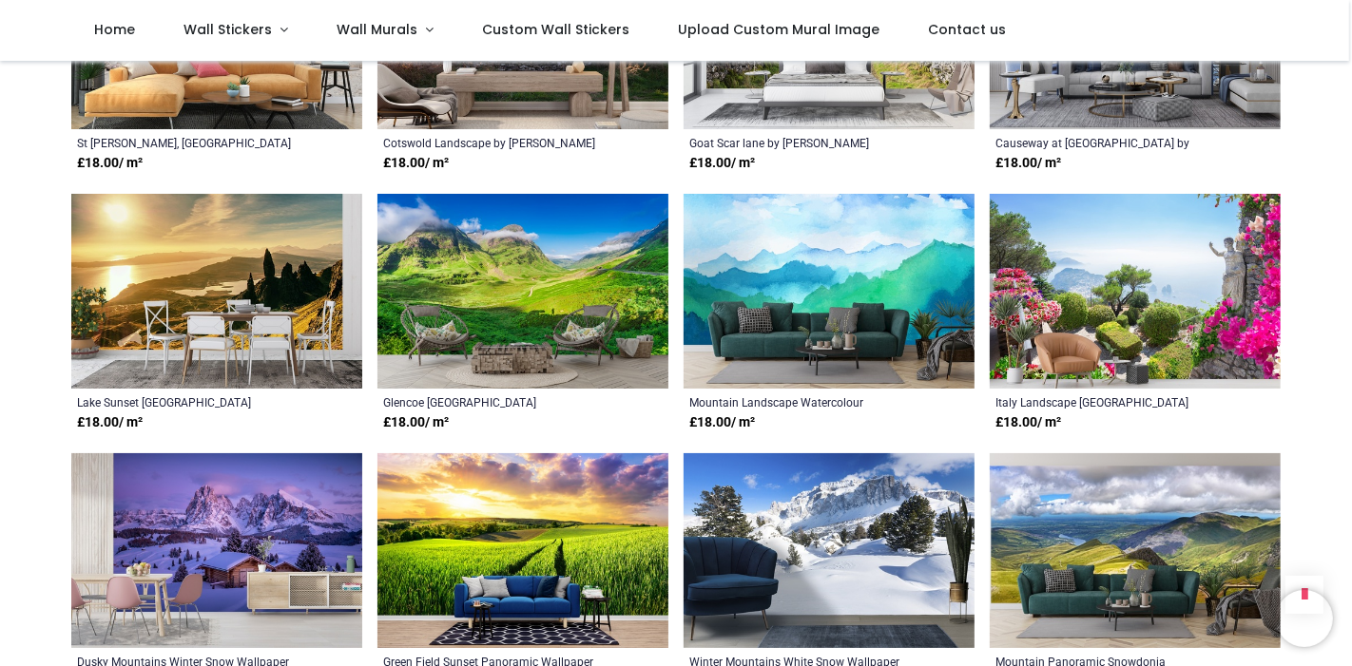
scroll to position [4315, 0]
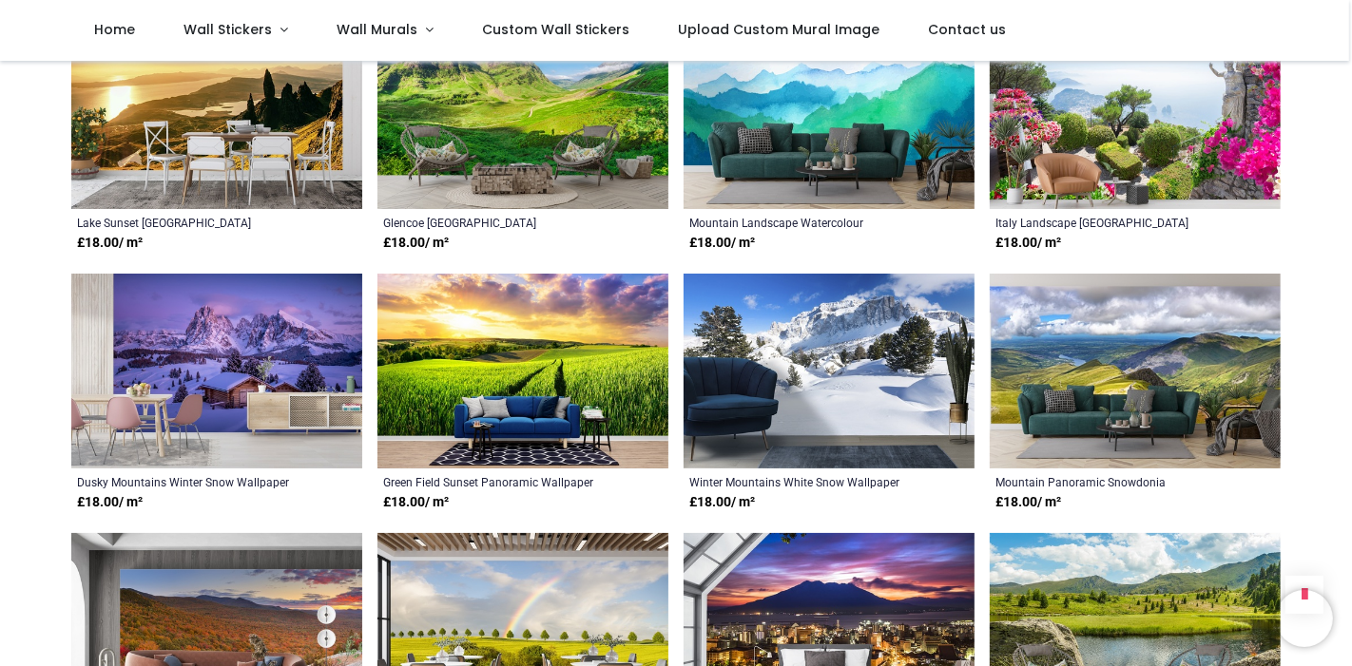
click at [515, 344] on img at bounding box center [522, 371] width 291 height 195
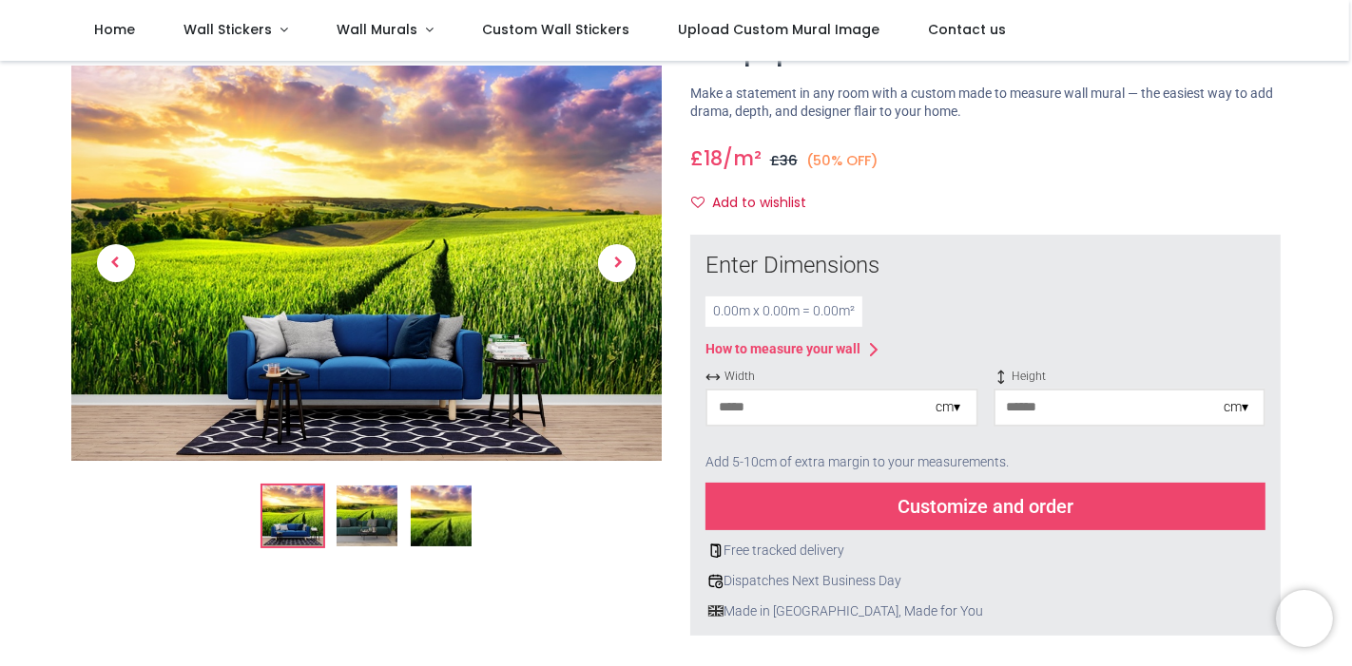
scroll to position [124, 0]
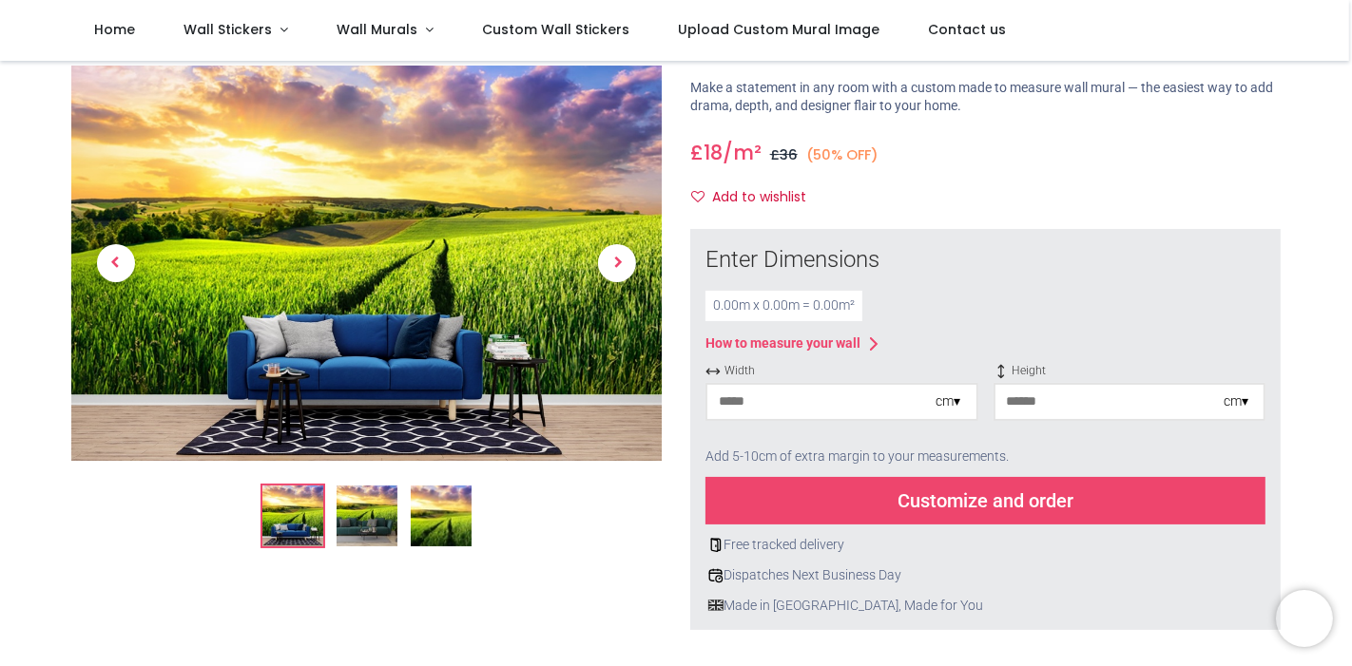
click at [765, 391] on input "number" at bounding box center [821, 402] width 229 height 34
click at [936, 411] on div "cm ▾" at bounding box center [948, 402] width 25 height 19
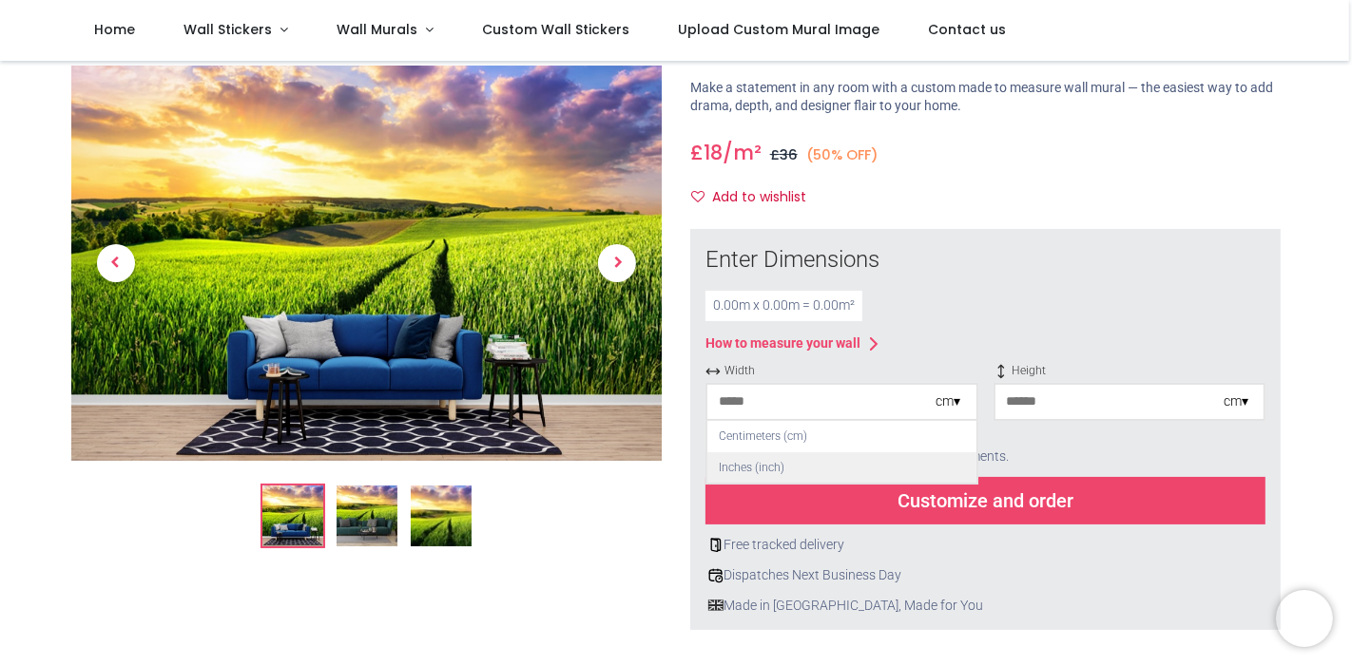
click at [770, 464] on div "Inches (inch)" at bounding box center [841, 467] width 269 height 31
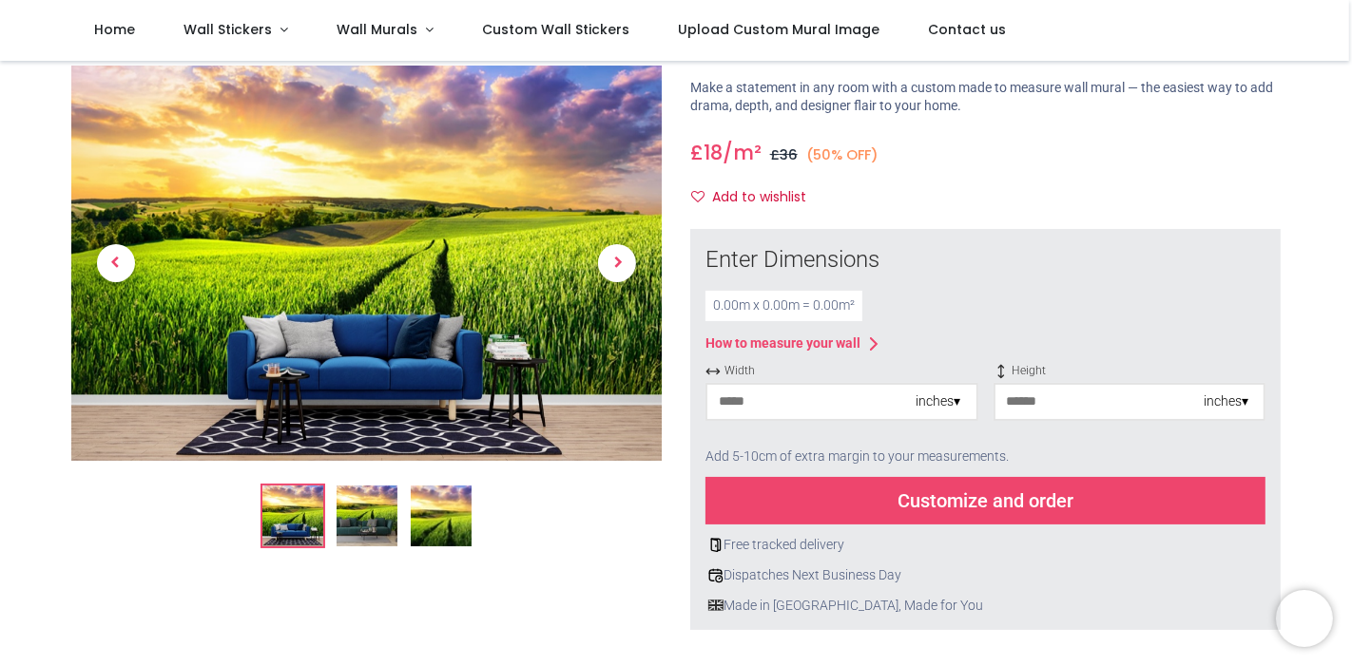
click at [779, 401] on input "number" at bounding box center [811, 402] width 209 height 34
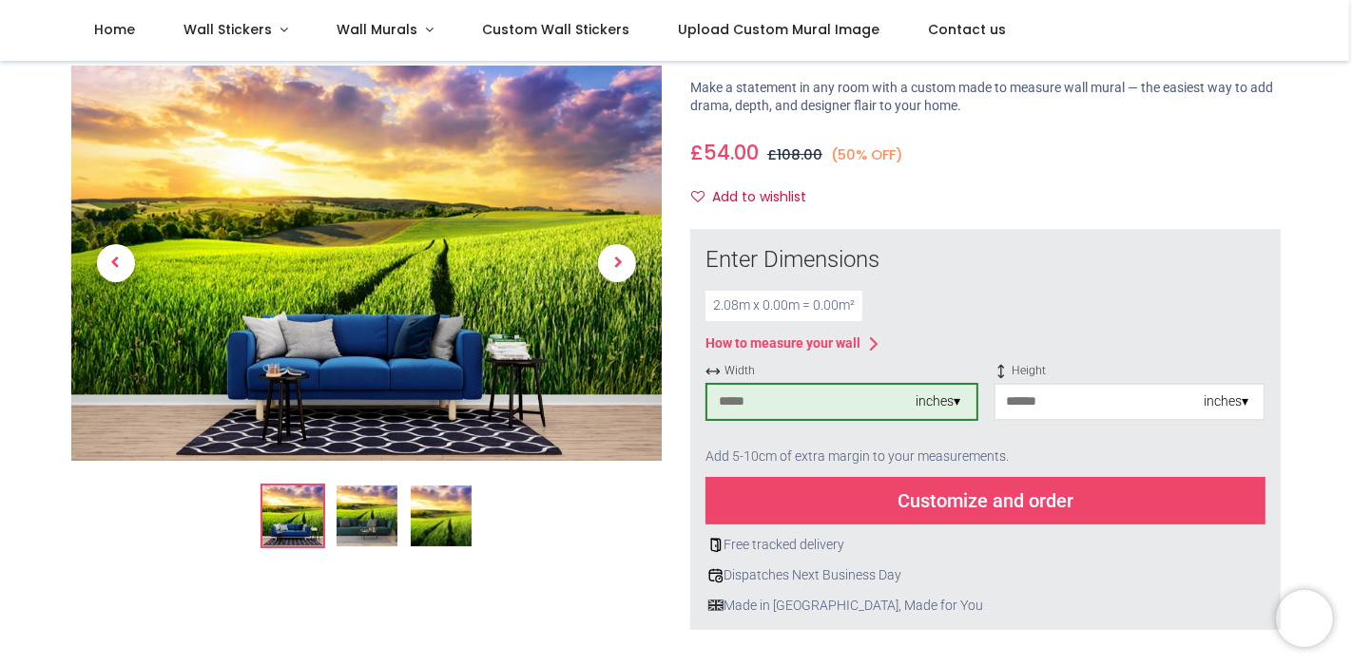
type input "**"
click at [1090, 409] on input "number" at bounding box center [1099, 402] width 209 height 34
click at [1227, 404] on div "inches ▾" at bounding box center [1225, 402] width 45 height 19
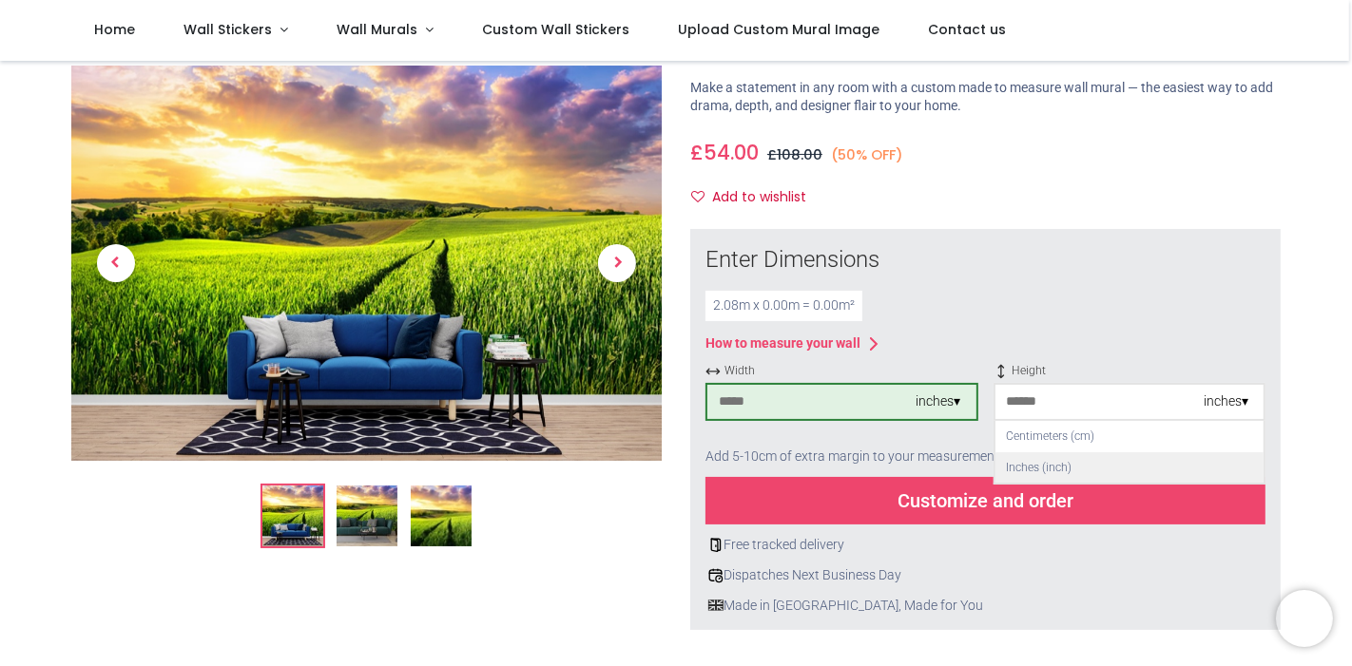
click at [1051, 464] on div "Inches (inch)" at bounding box center [1129, 467] width 269 height 31
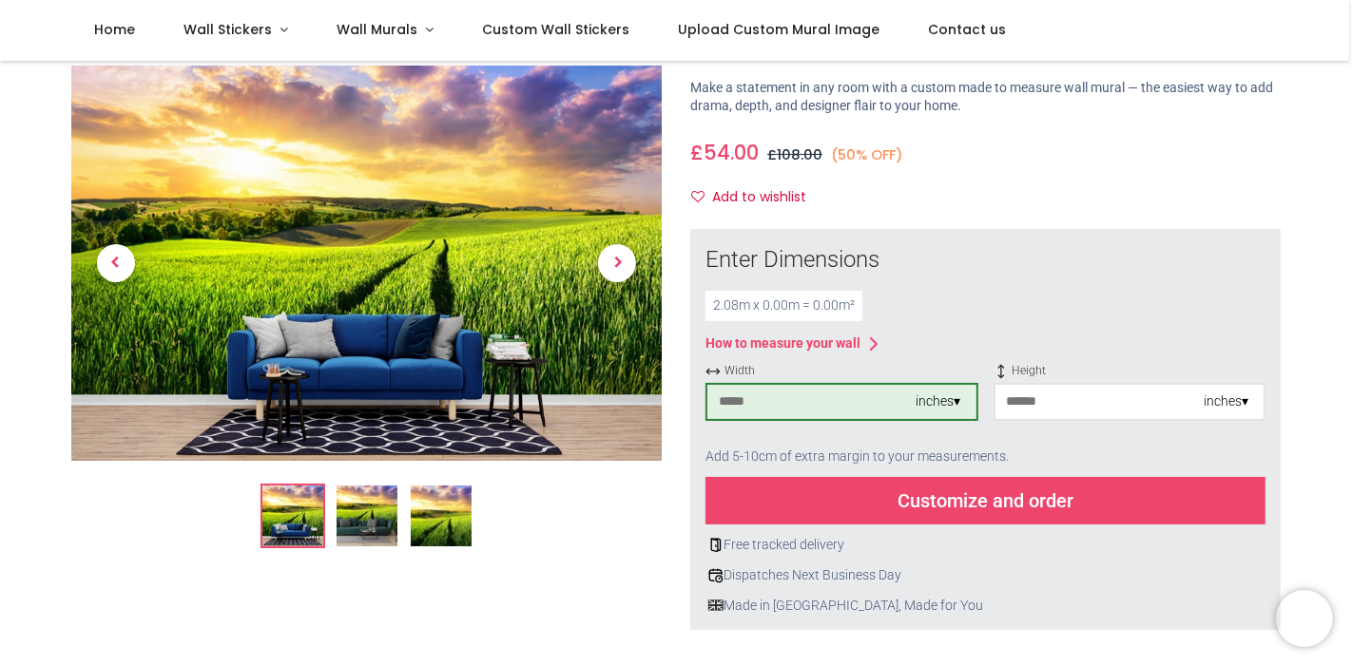
click at [1057, 404] on input "number" at bounding box center [1099, 402] width 209 height 34
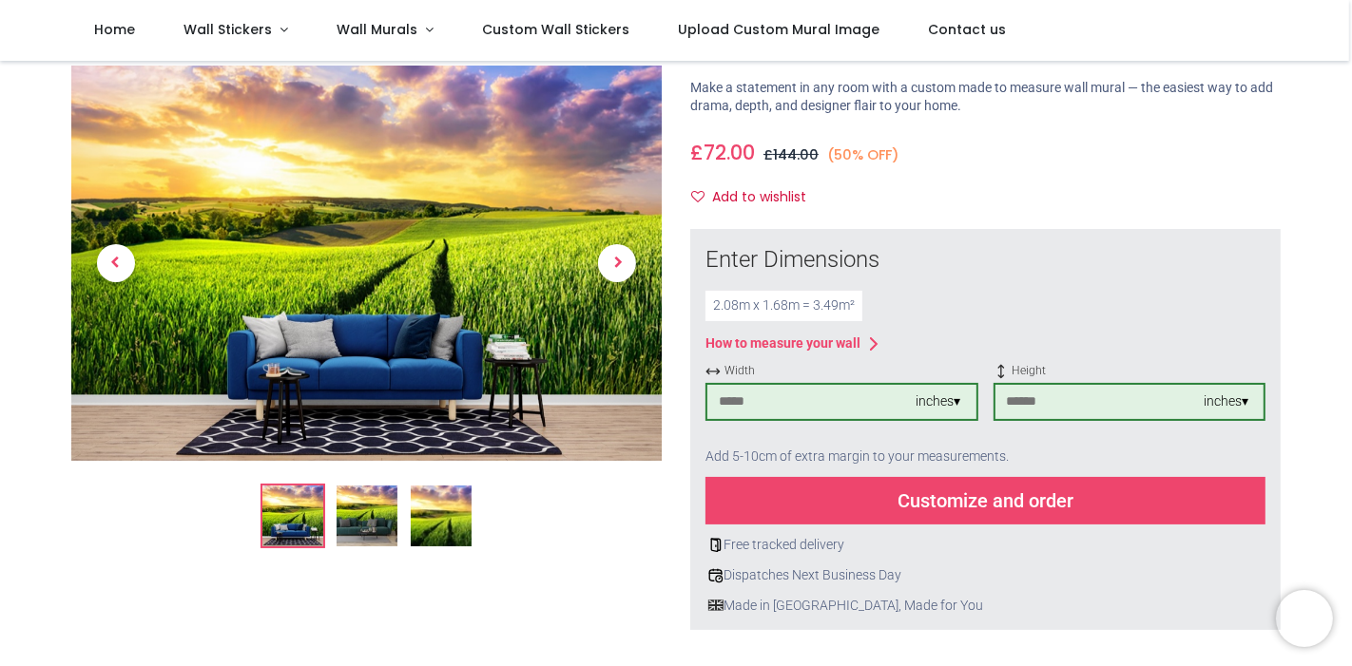
type input "**"
drag, startPoint x: 769, startPoint y: 403, endPoint x: 687, endPoint y: 409, distance: 81.9
click at [687, 409] on div "× How to Measure Your Wall Standard Wall Measure from edge to edge at the wides…" at bounding box center [985, 601] width 619 height 745
type input "**"
drag, startPoint x: 1103, startPoint y: 402, endPoint x: 969, endPoint y: 402, distance: 133.1
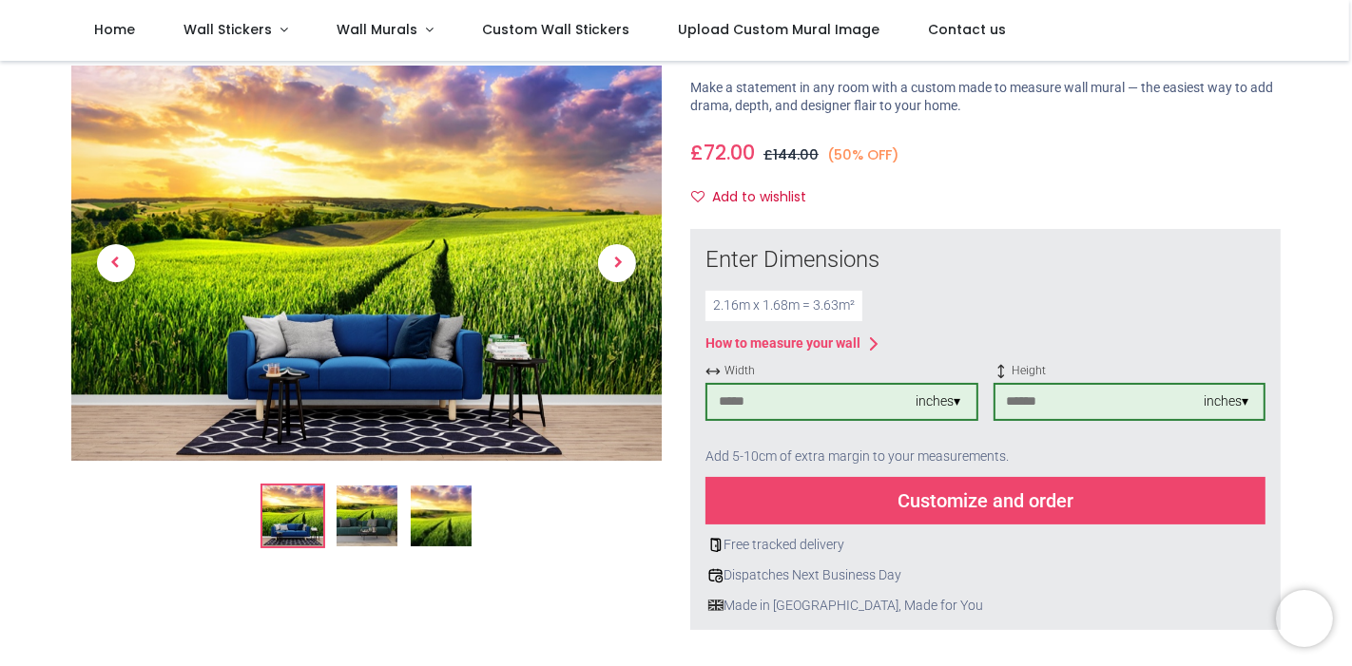
click at [969, 402] on div "Width ** inches ▾ Height ** inches ▾" at bounding box center [985, 399] width 560 height 73
type input "**"
click at [1188, 254] on div "Enter Dimensions" at bounding box center [985, 260] width 560 height 32
click at [896, 491] on div "Customize and order" at bounding box center [985, 501] width 560 height 48
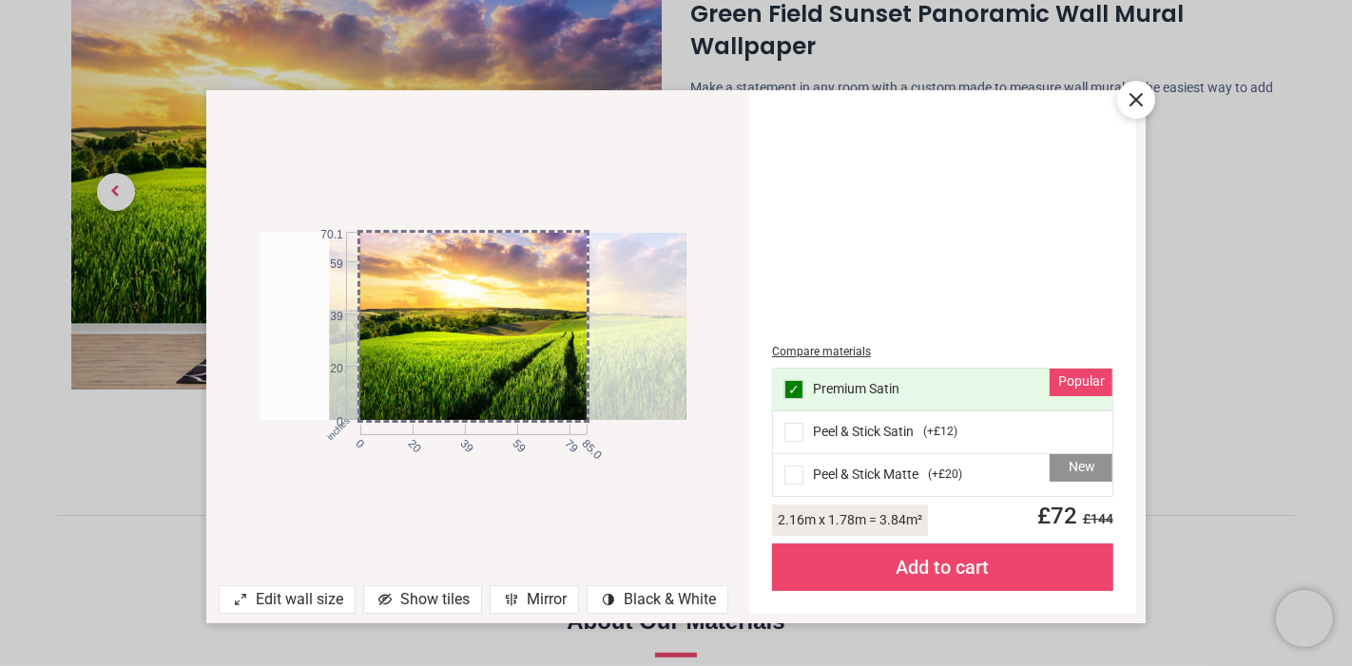
drag, startPoint x: 481, startPoint y: 302, endPoint x: 551, endPoint y: 284, distance: 72.6
click at [551, 284] on div at bounding box center [543, 326] width 427 height 186
click at [1134, 103] on icon at bounding box center [1135, 99] width 23 height 23
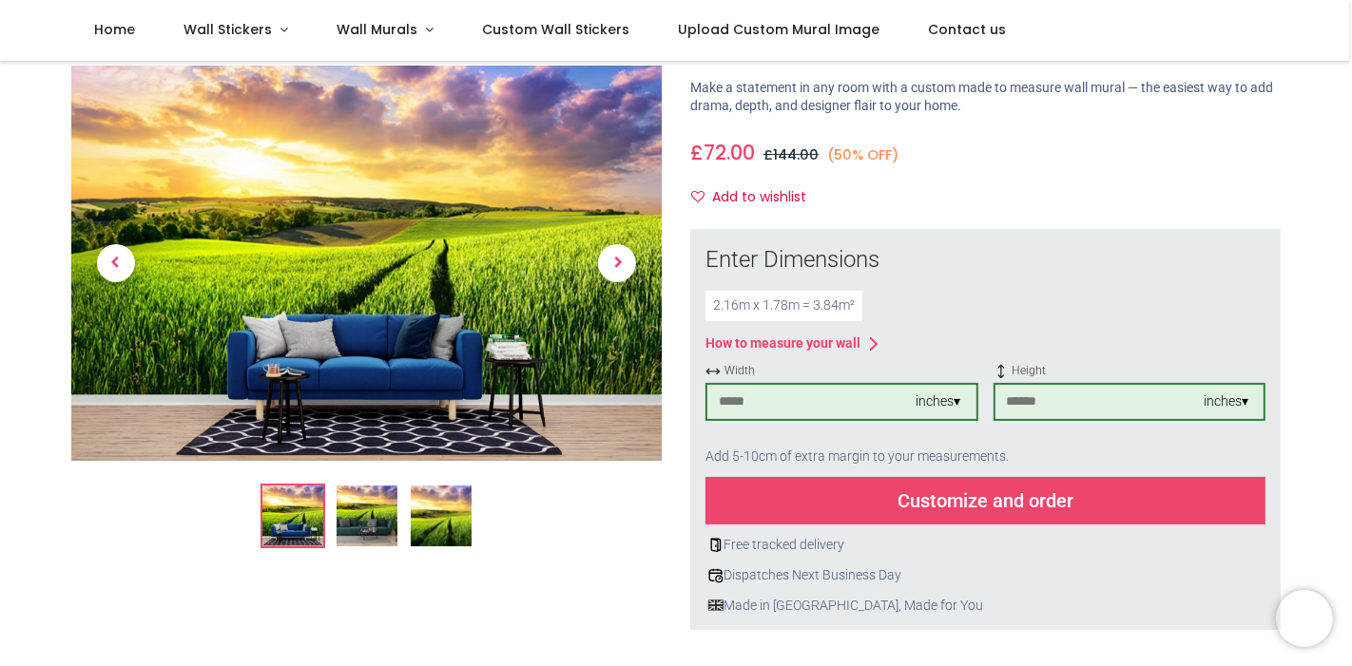
click at [952, 497] on div "Customize and order" at bounding box center [985, 501] width 560 height 48
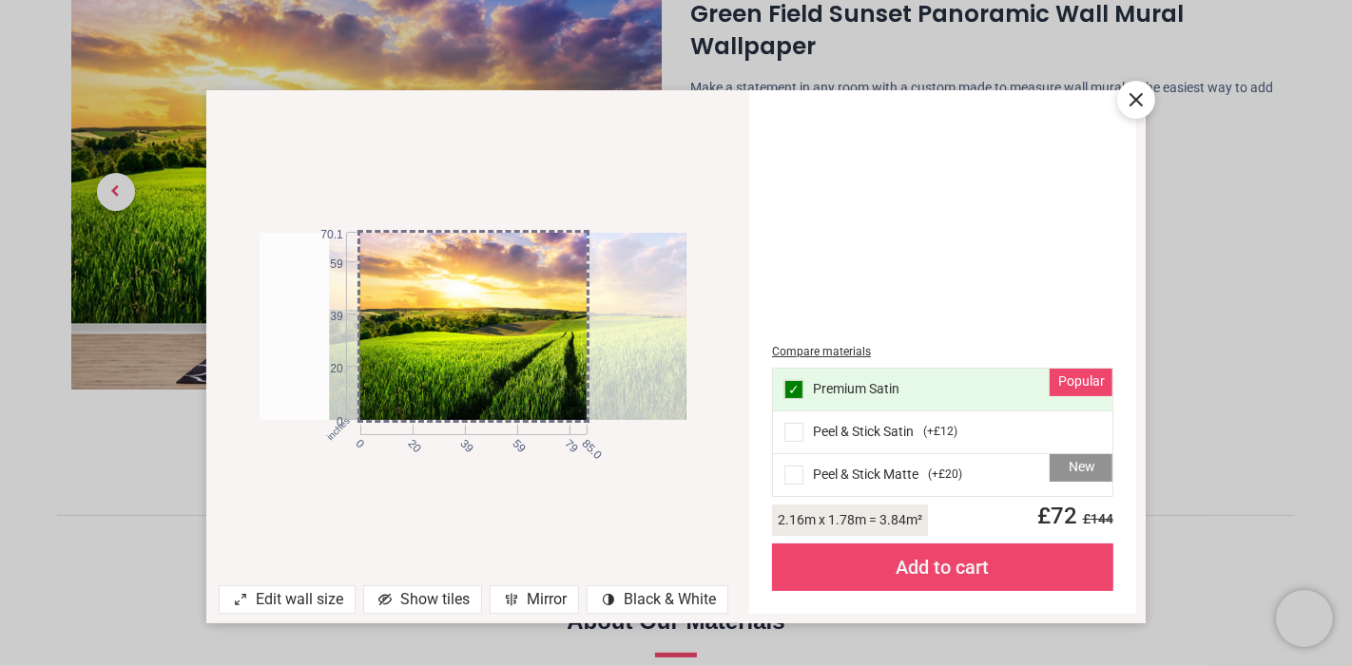
click at [974, 571] on div "Add to cart" at bounding box center [942, 568] width 341 height 48
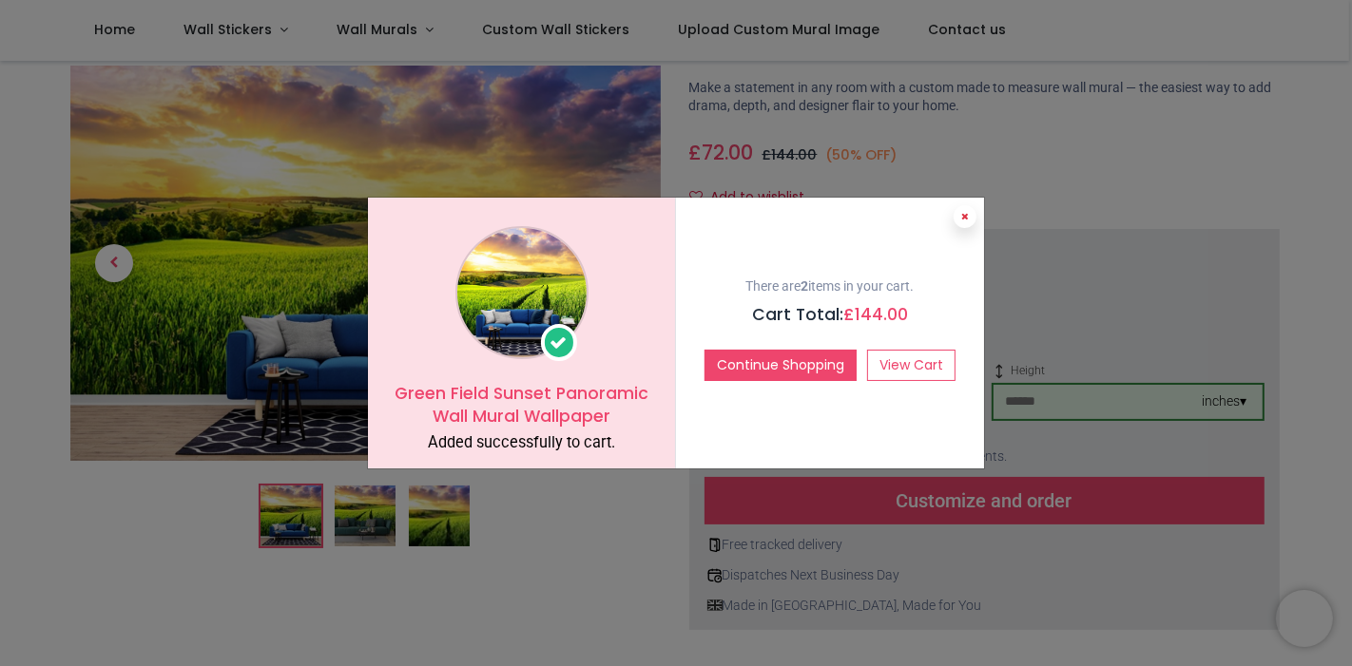
click at [969, 218] on button at bounding box center [964, 216] width 23 height 23
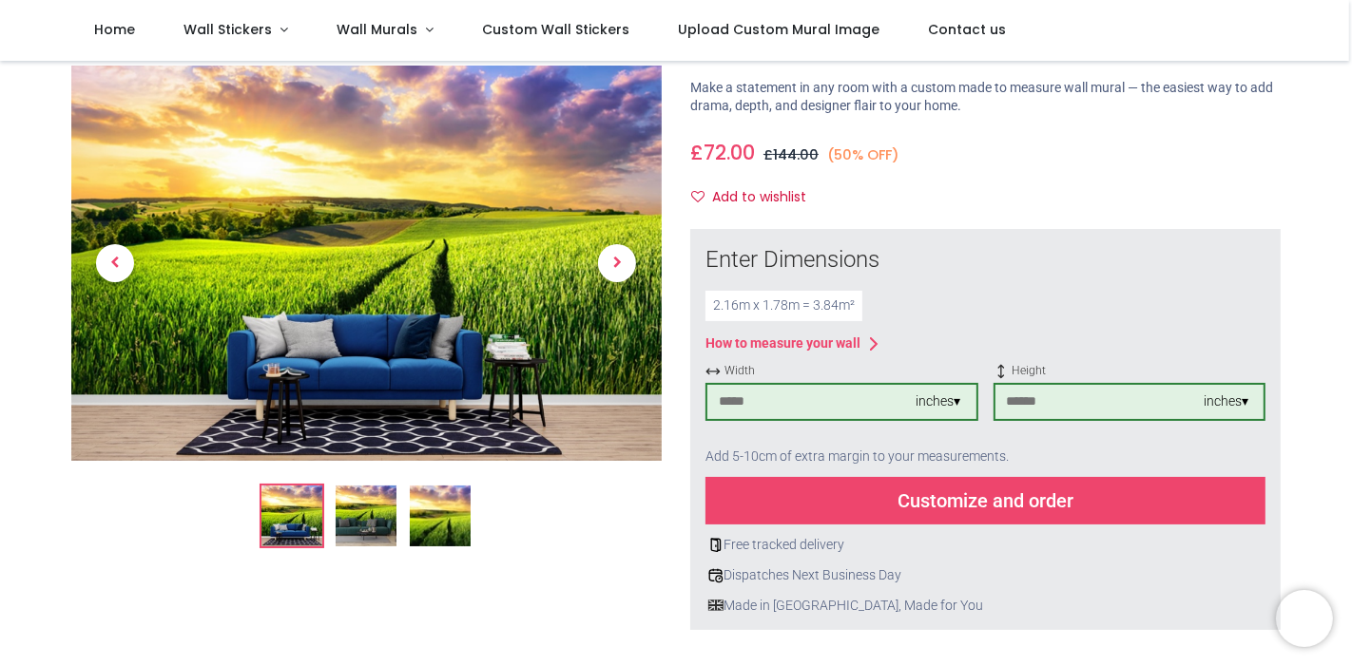
scroll to position [0, 0]
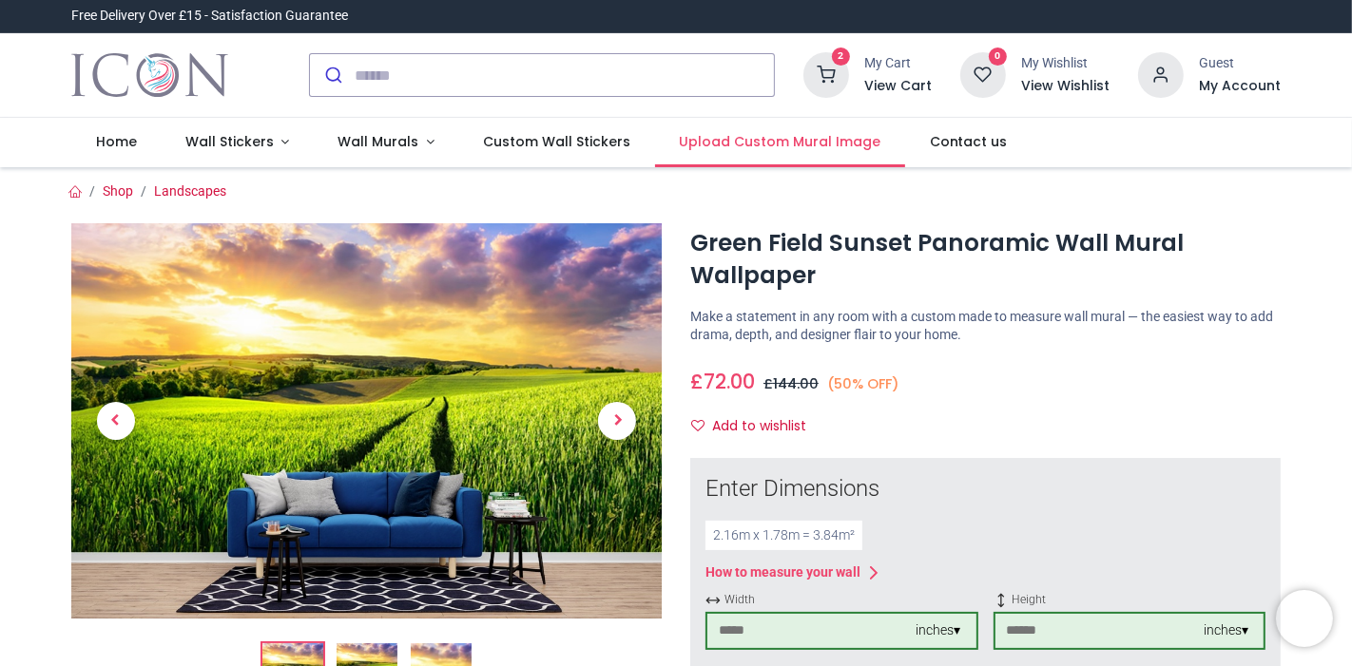
click at [790, 143] on span "Upload Custom Mural Image" at bounding box center [780, 141] width 202 height 19
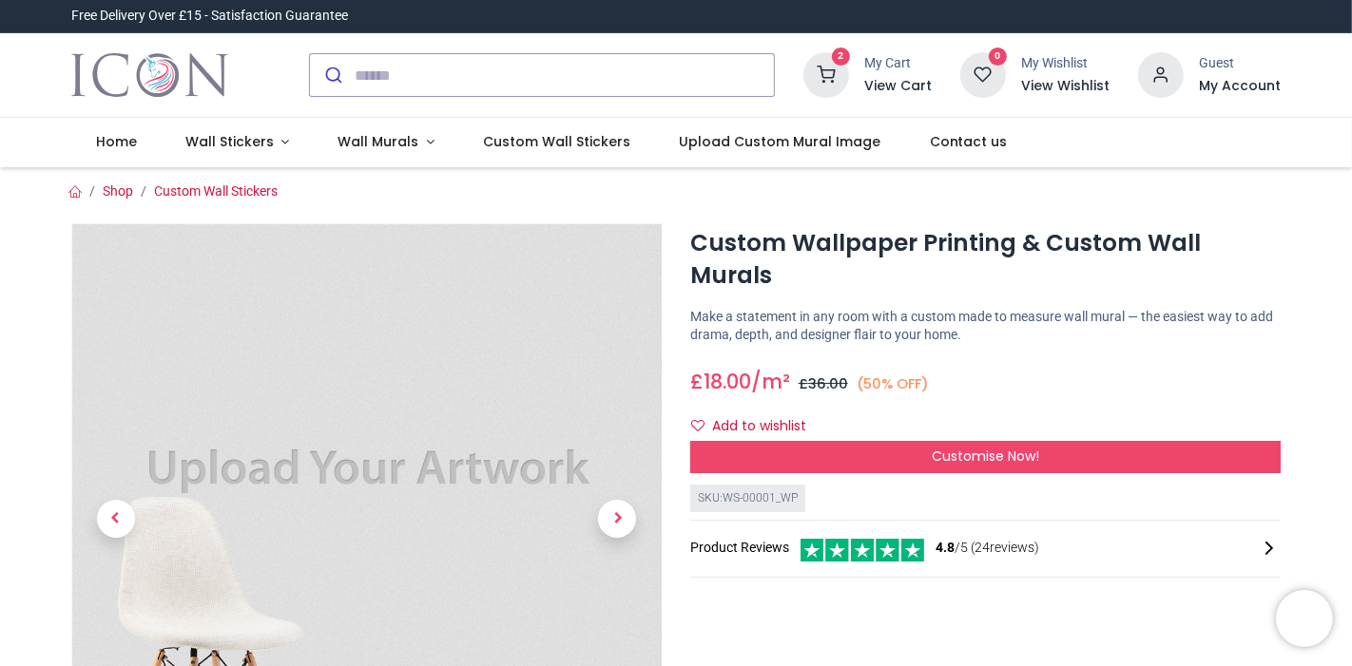
scroll to position [633, 0]
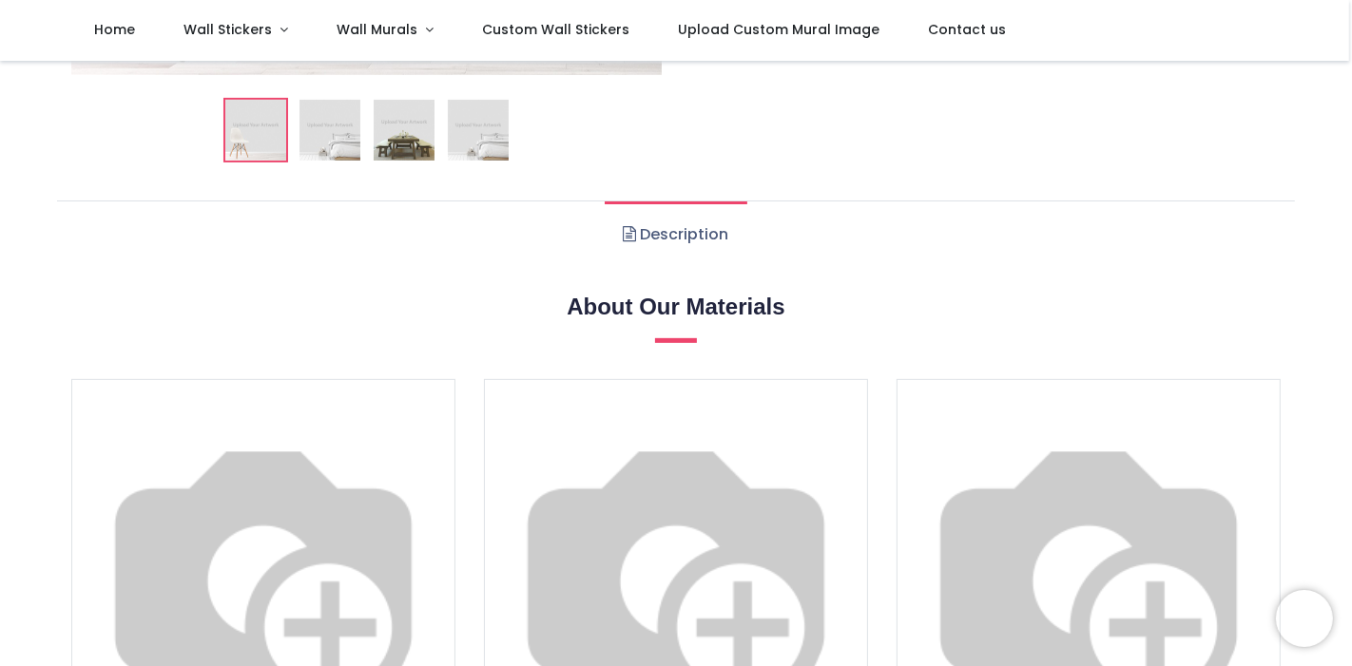
click at [343, 132] on img at bounding box center [329, 130] width 61 height 61
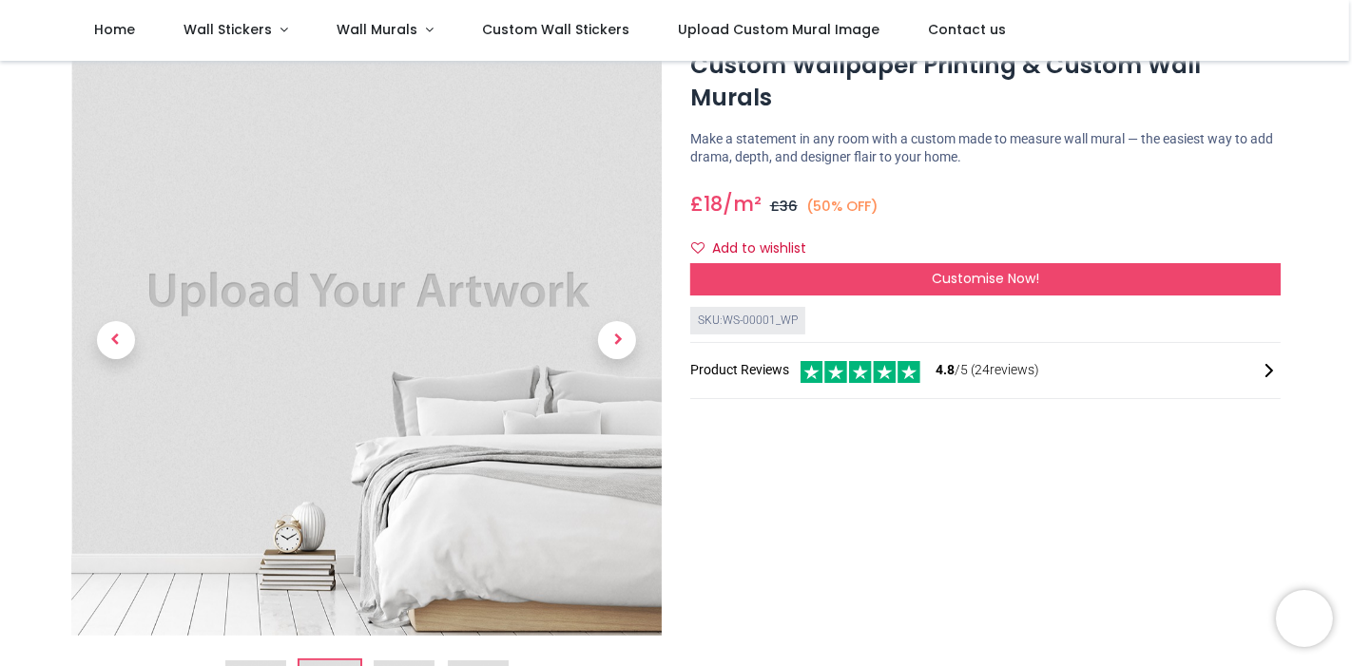
scroll to position [0, 0]
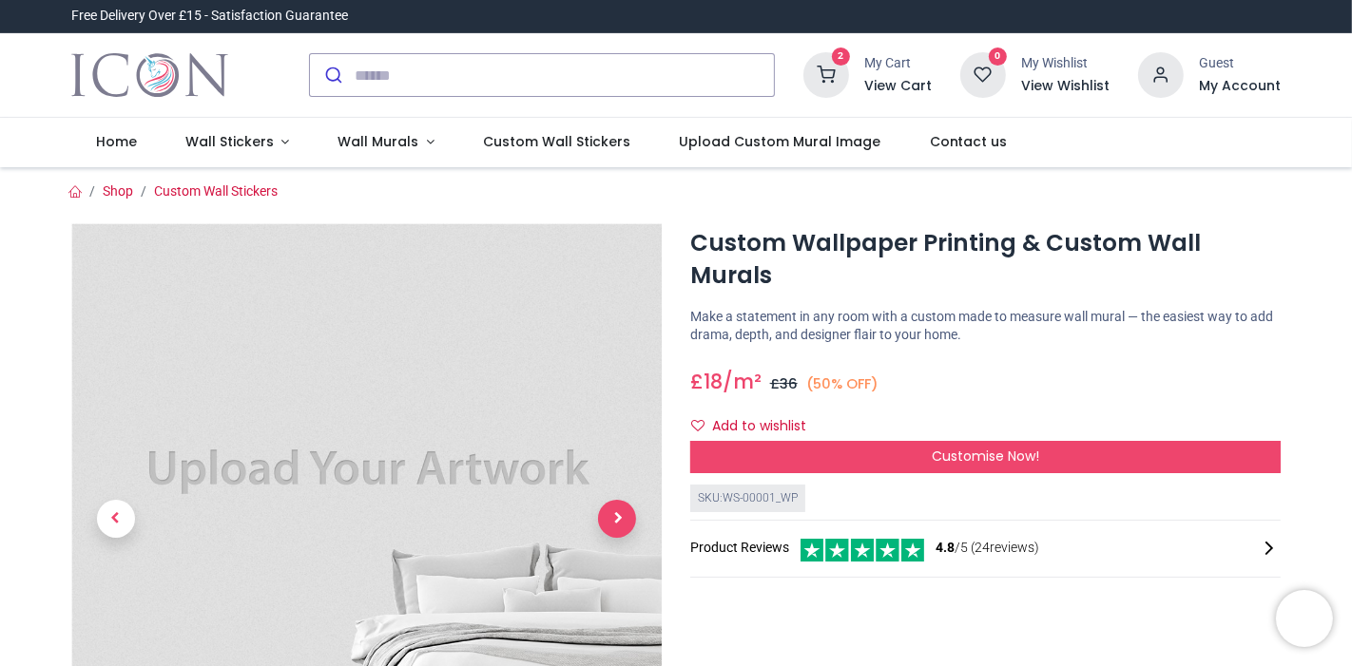
click at [620, 520] on span "Next" at bounding box center [617, 519] width 38 height 38
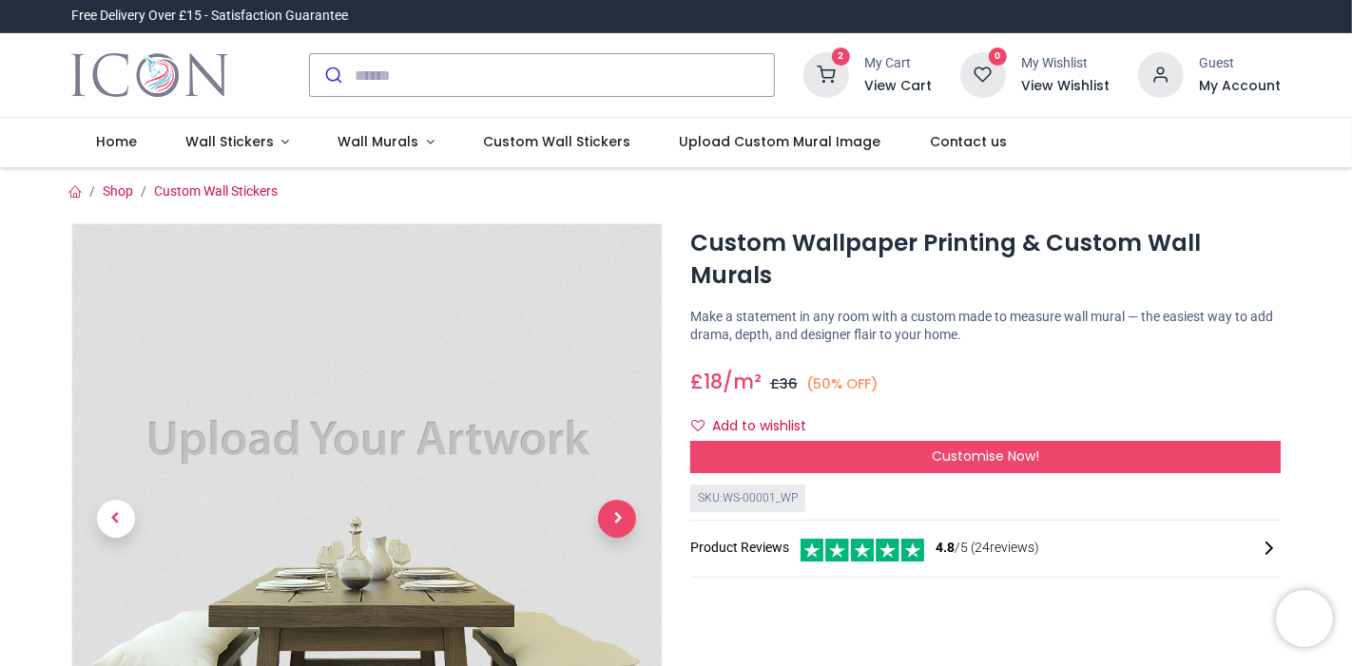
click at [620, 520] on span "Next" at bounding box center [617, 519] width 38 height 38
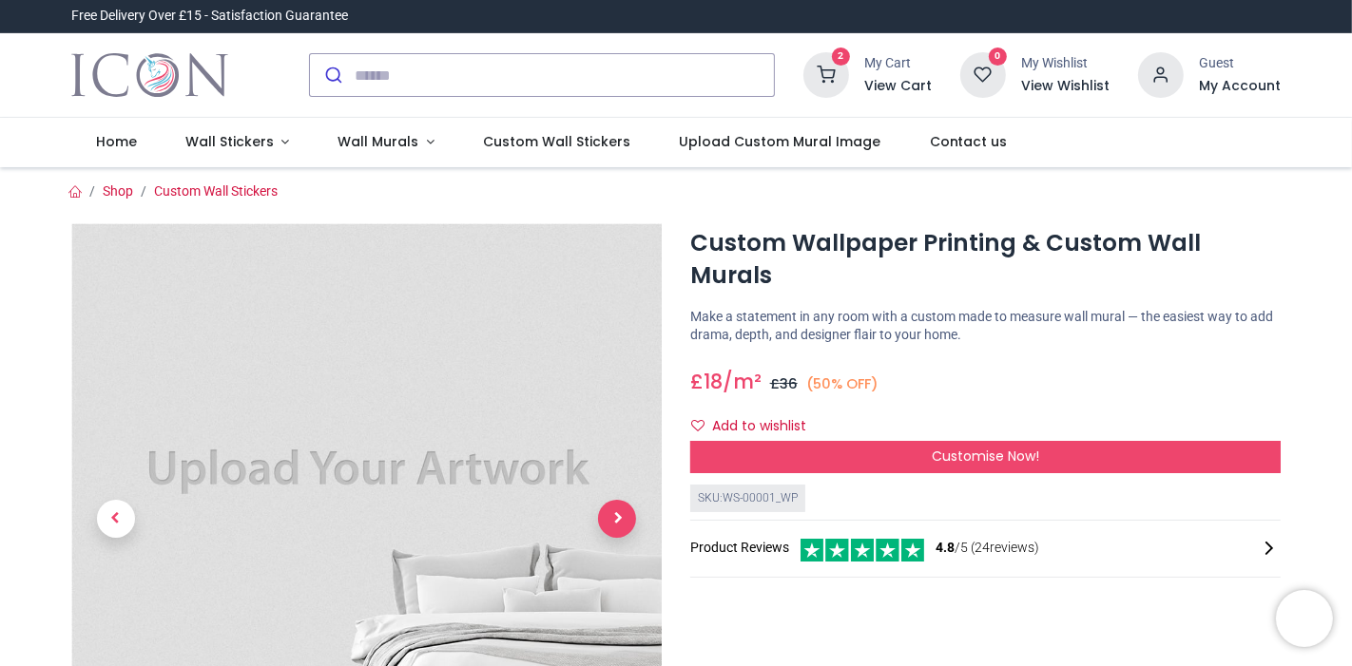
click at [620, 520] on span "Next" at bounding box center [617, 519] width 38 height 38
